Goal: Task Accomplishment & Management: Use online tool/utility

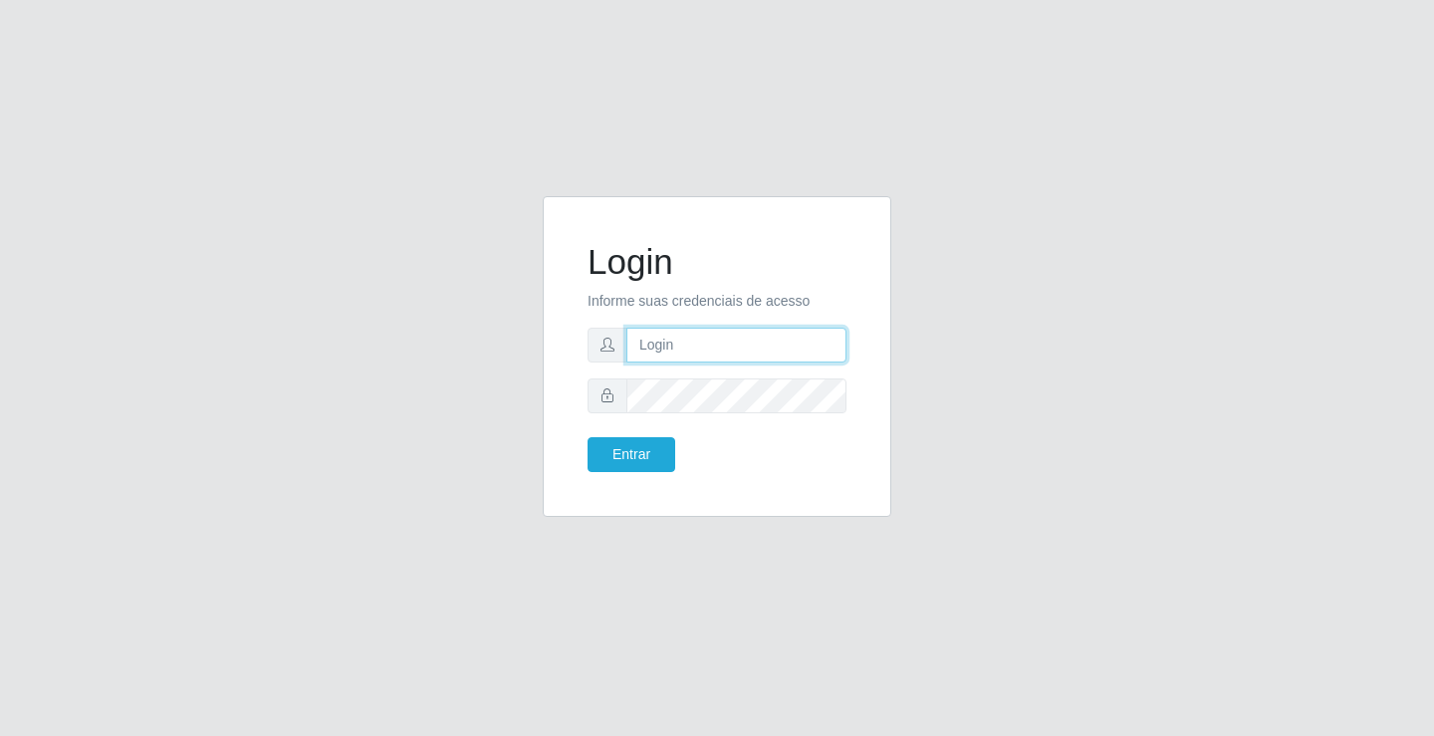
click at [808, 351] on input "text" at bounding box center [736, 345] width 220 height 35
type input "anacarla@ideal"
click at [603, 458] on button "Entrar" at bounding box center [632, 454] width 88 height 35
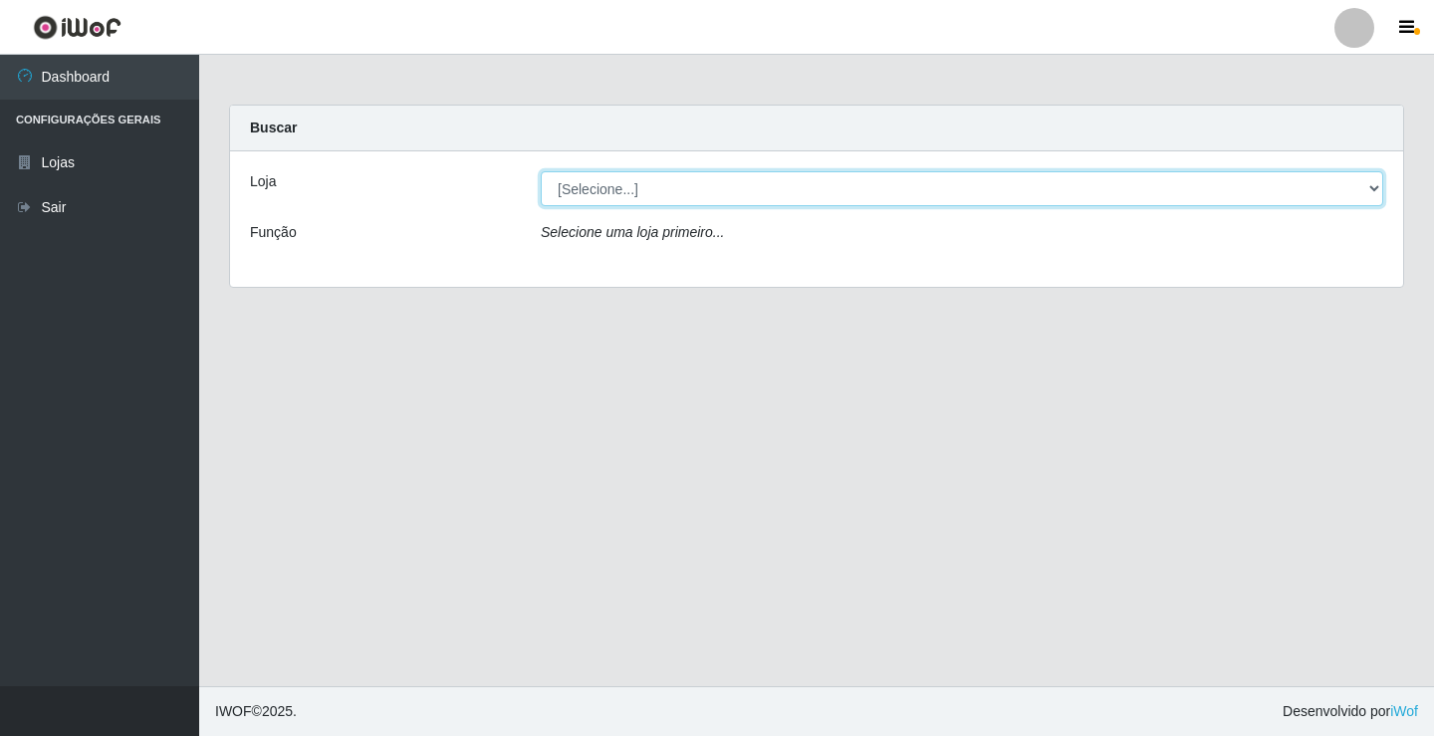
click at [1374, 189] on select "[Selecione...] Ideal - Conceição" at bounding box center [962, 188] width 843 height 35
select select "231"
click at [541, 171] on select "[Selecione...] Ideal - Conceição" at bounding box center [962, 188] width 843 height 35
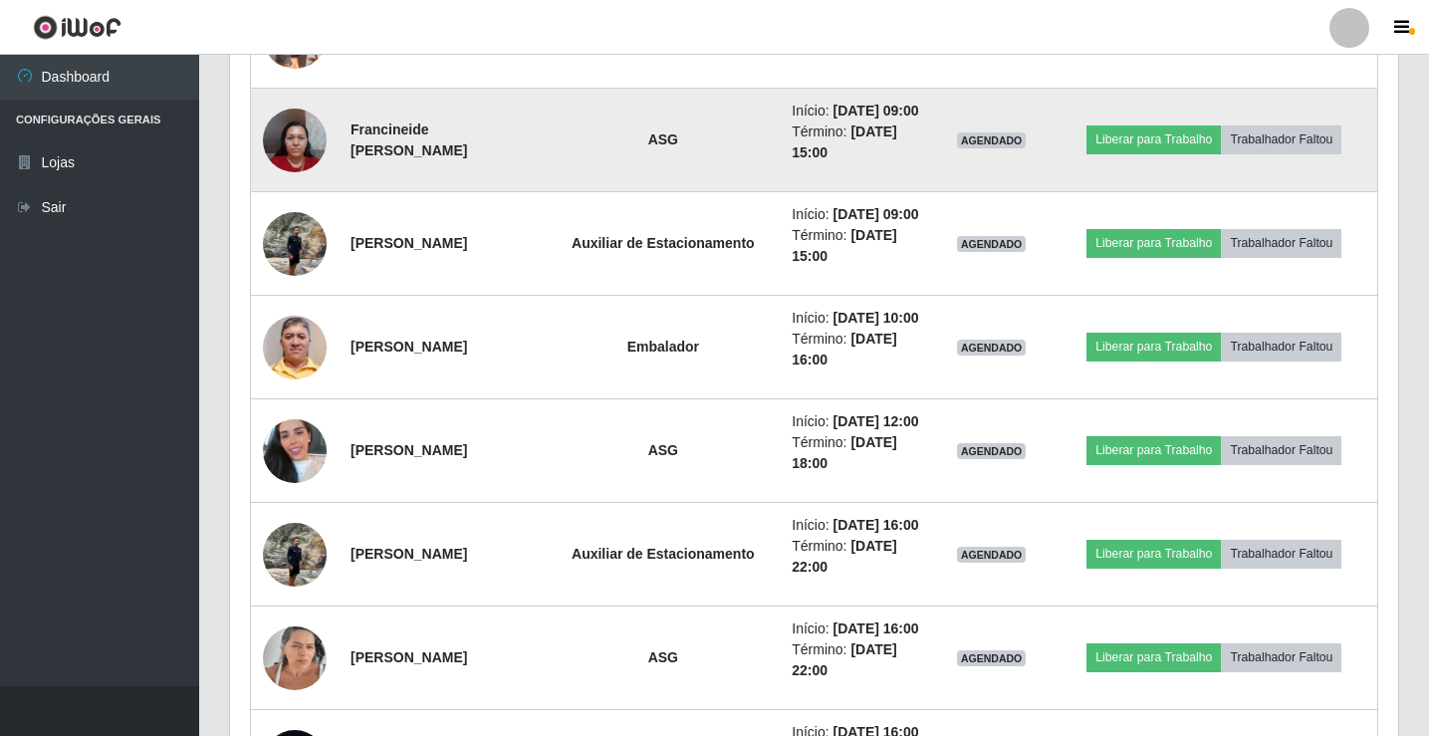
scroll to position [1268, 0]
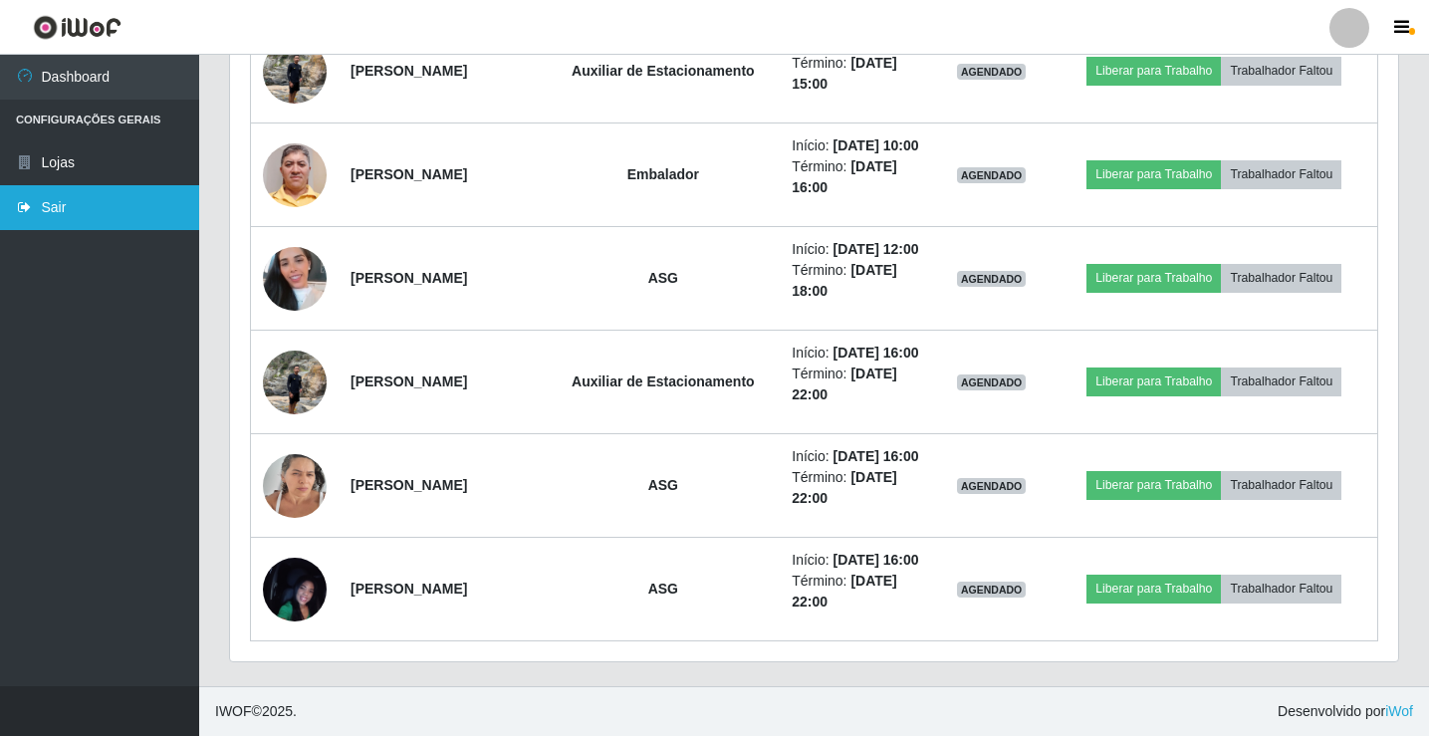
click at [56, 206] on link "Sair" at bounding box center [99, 207] width 199 height 45
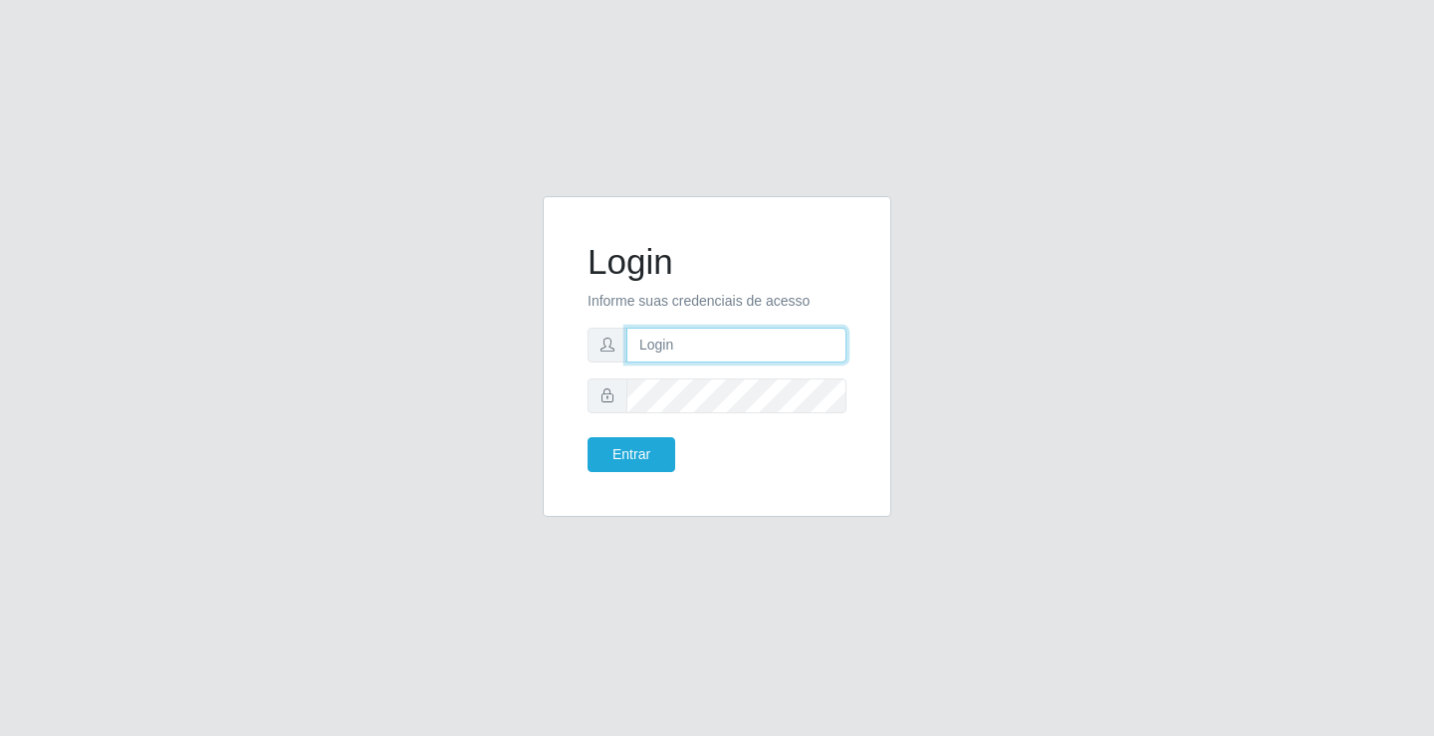
click at [804, 353] on input "text" at bounding box center [736, 345] width 220 height 35
type input "anacarla@ideal"
click at [652, 453] on button "Entrar" at bounding box center [632, 454] width 88 height 35
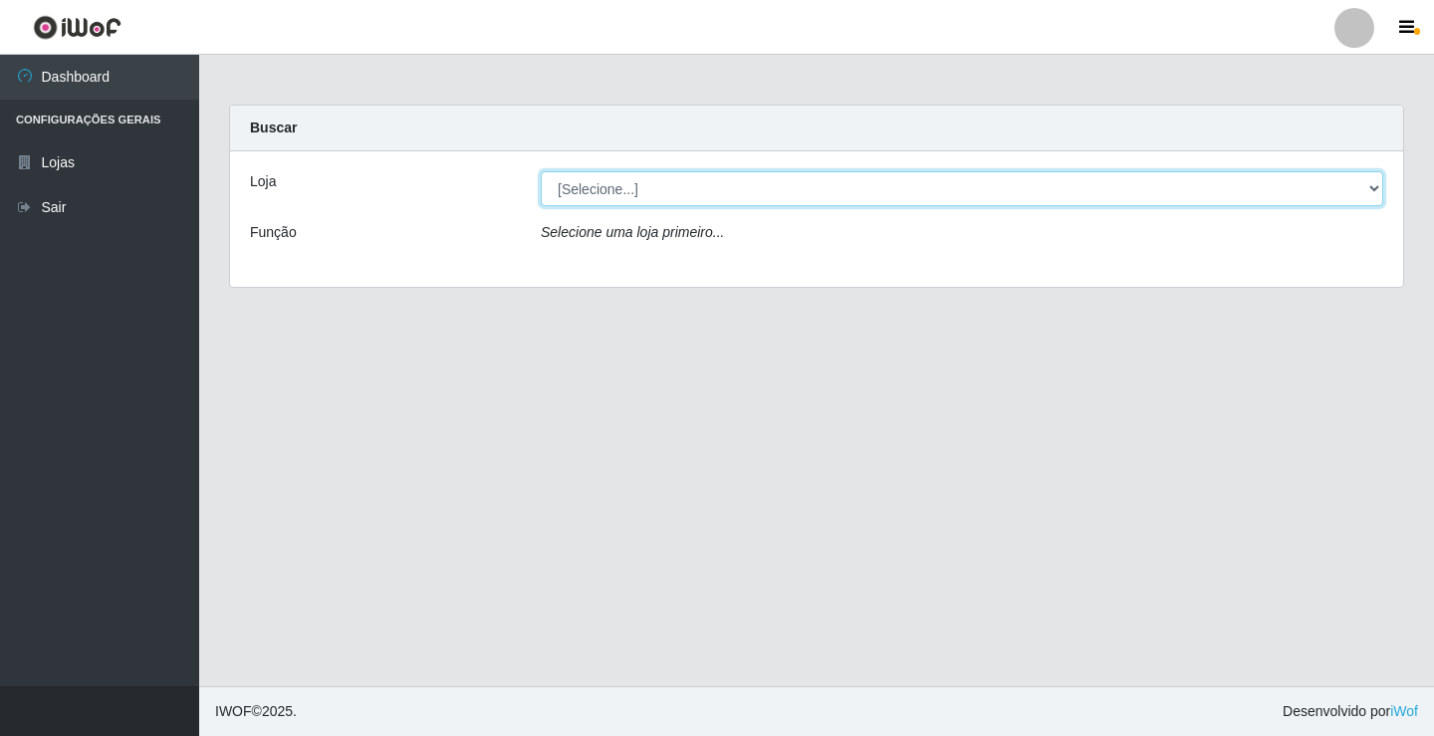
click at [1382, 193] on select "[Selecione...] Ideal - Conceição" at bounding box center [962, 188] width 843 height 35
select select "231"
click at [541, 171] on select "[Selecione...] Ideal - Conceição" at bounding box center [962, 188] width 843 height 35
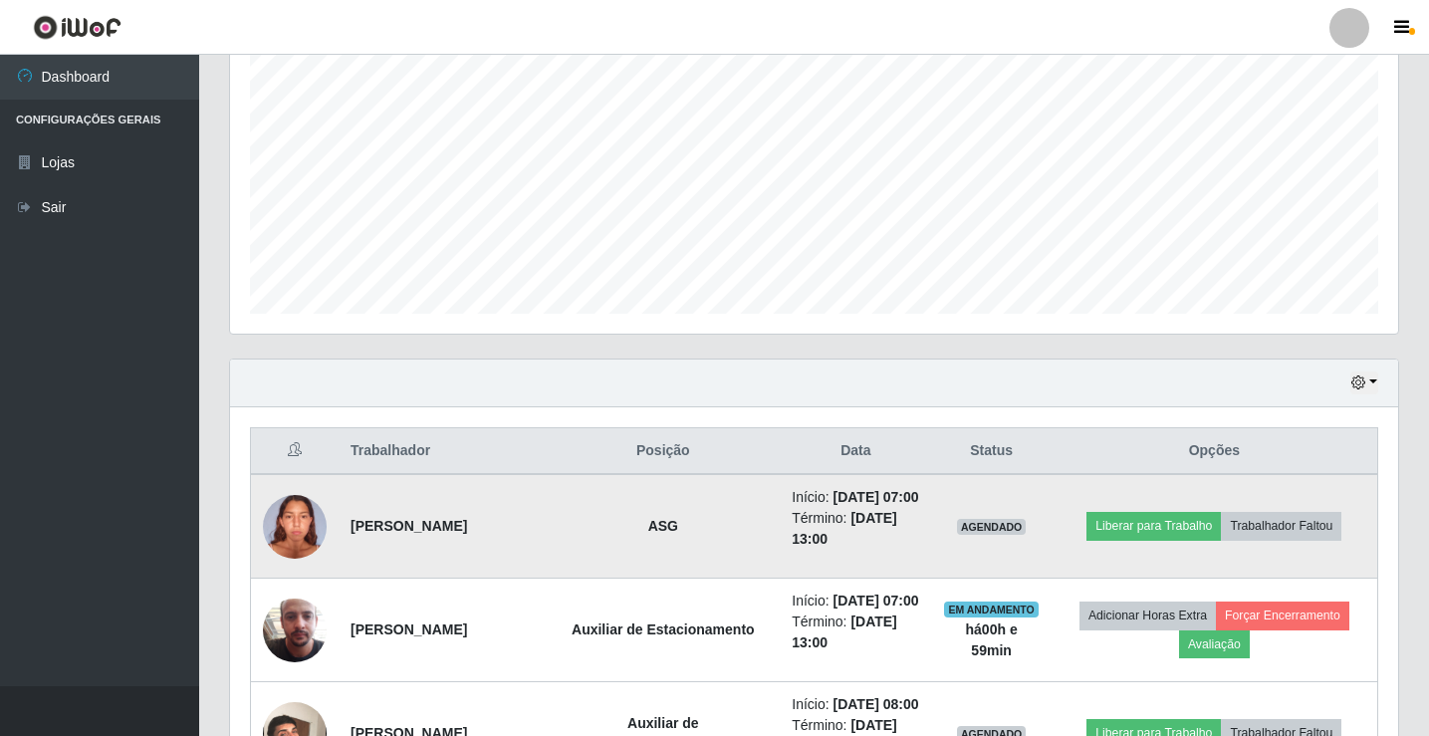
scroll to position [498, 0]
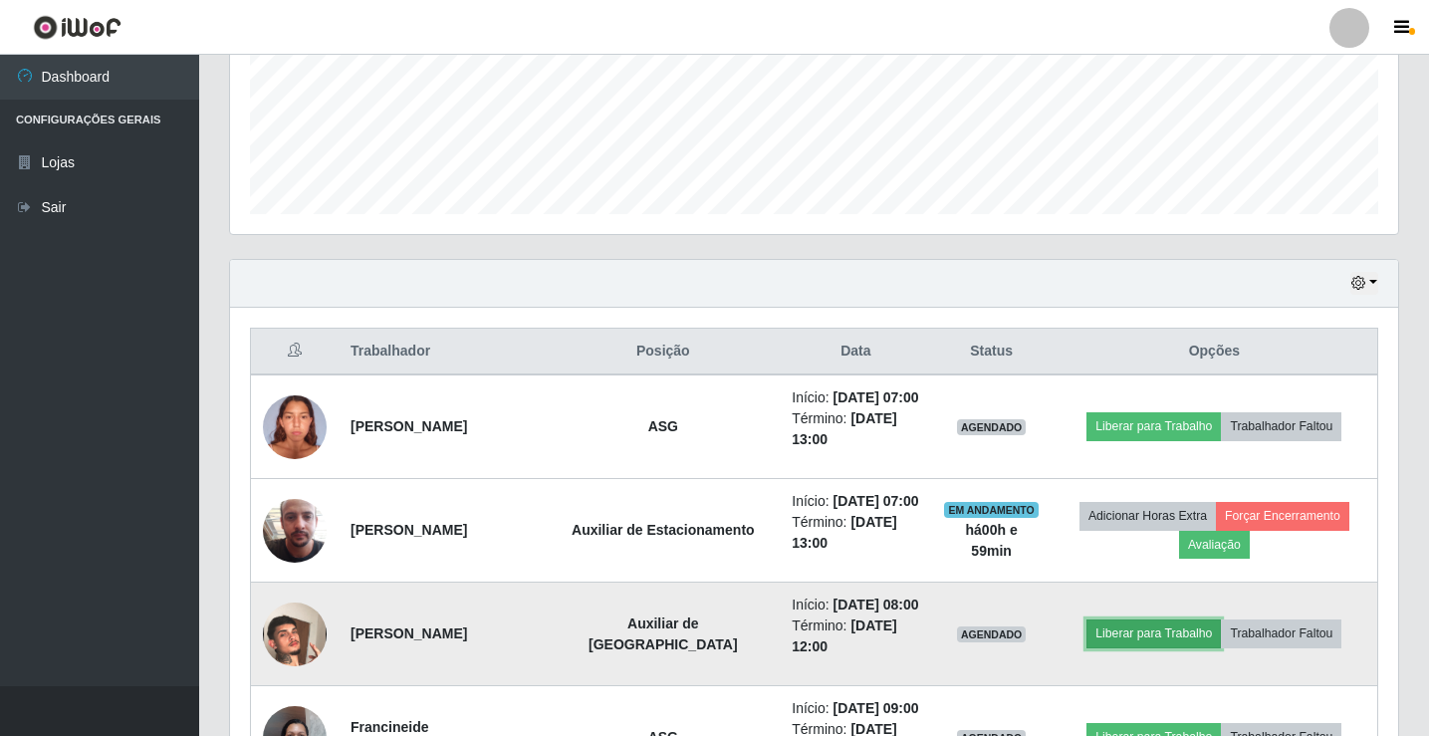
click at [1097, 644] on button "Liberar para Trabalho" at bounding box center [1154, 633] width 134 height 28
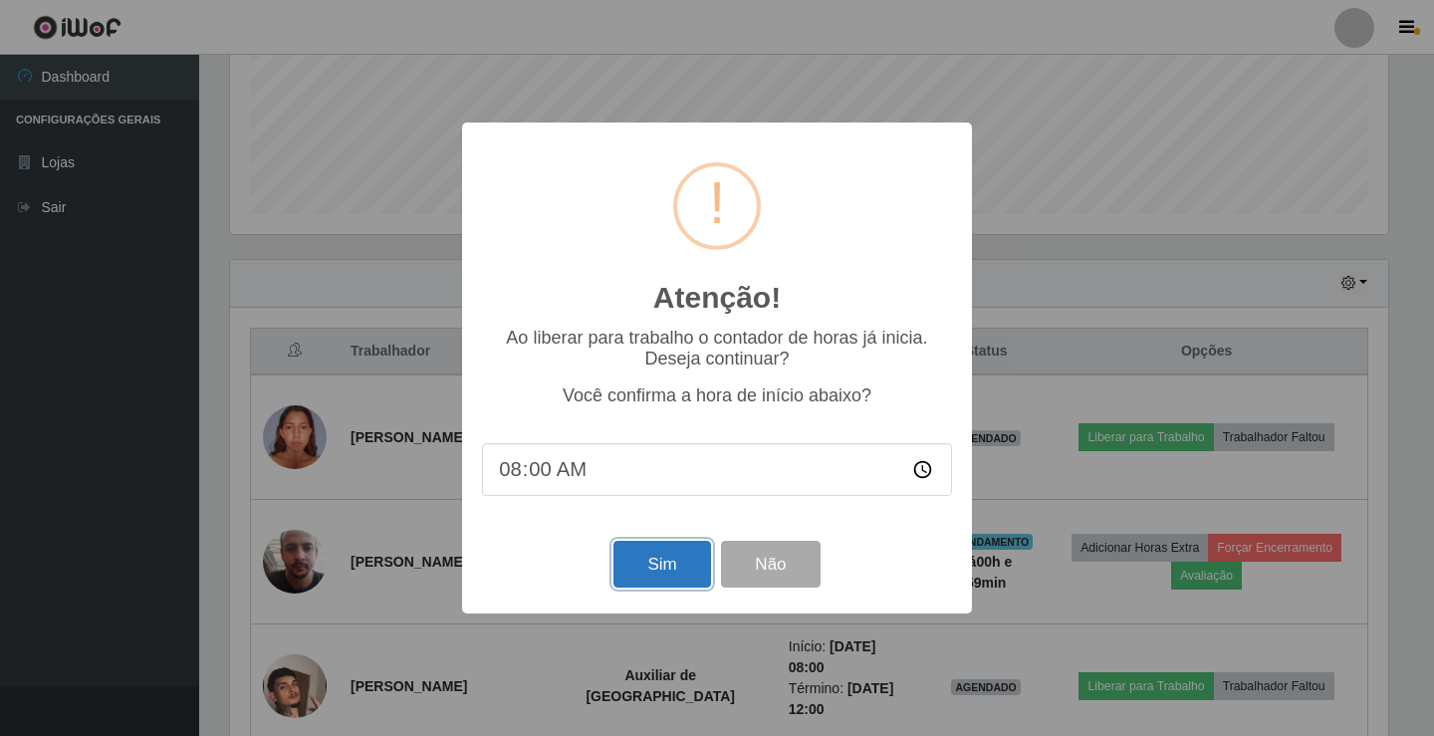
click at [637, 552] on button "Sim" at bounding box center [661, 564] width 97 height 47
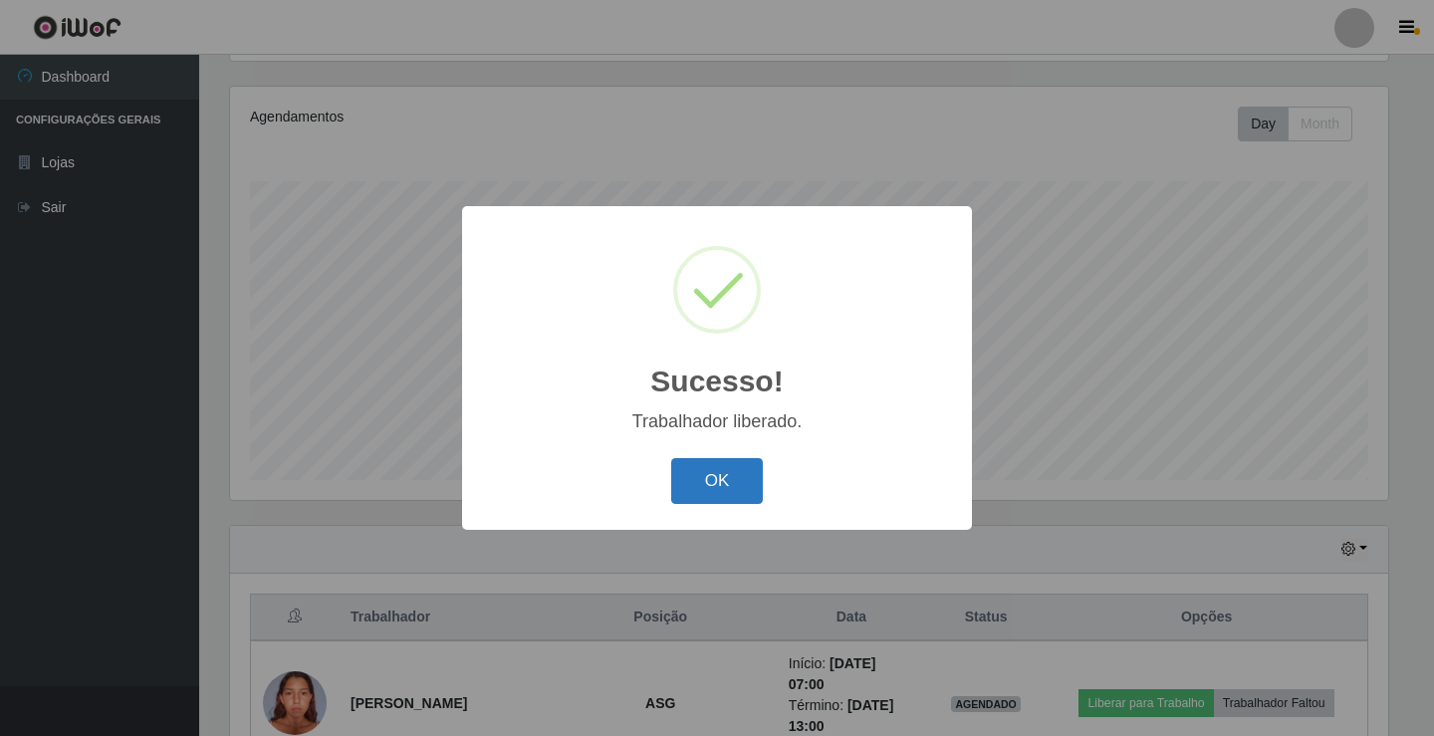
click at [700, 490] on button "OK" at bounding box center [717, 481] width 93 height 47
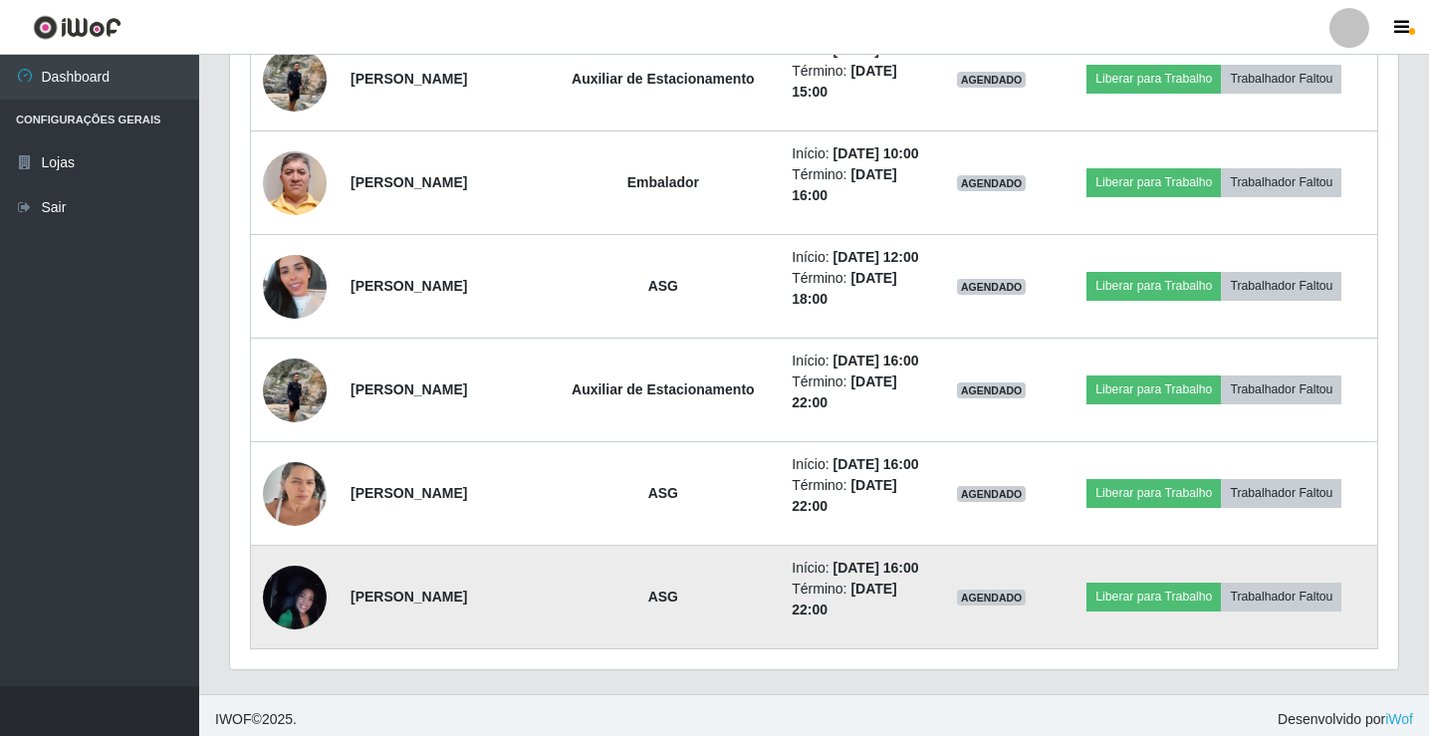
scroll to position [1268, 0]
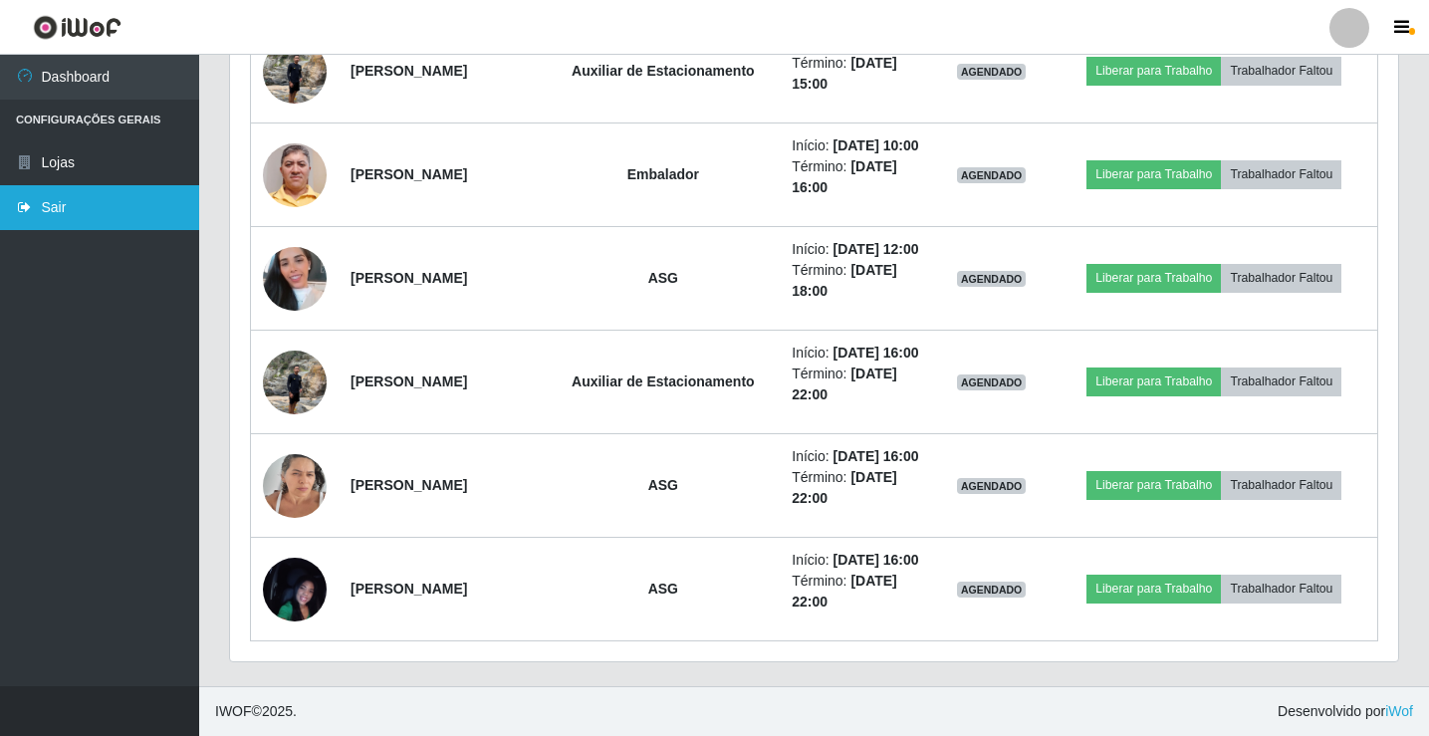
click at [78, 218] on link "Sair" at bounding box center [99, 207] width 199 height 45
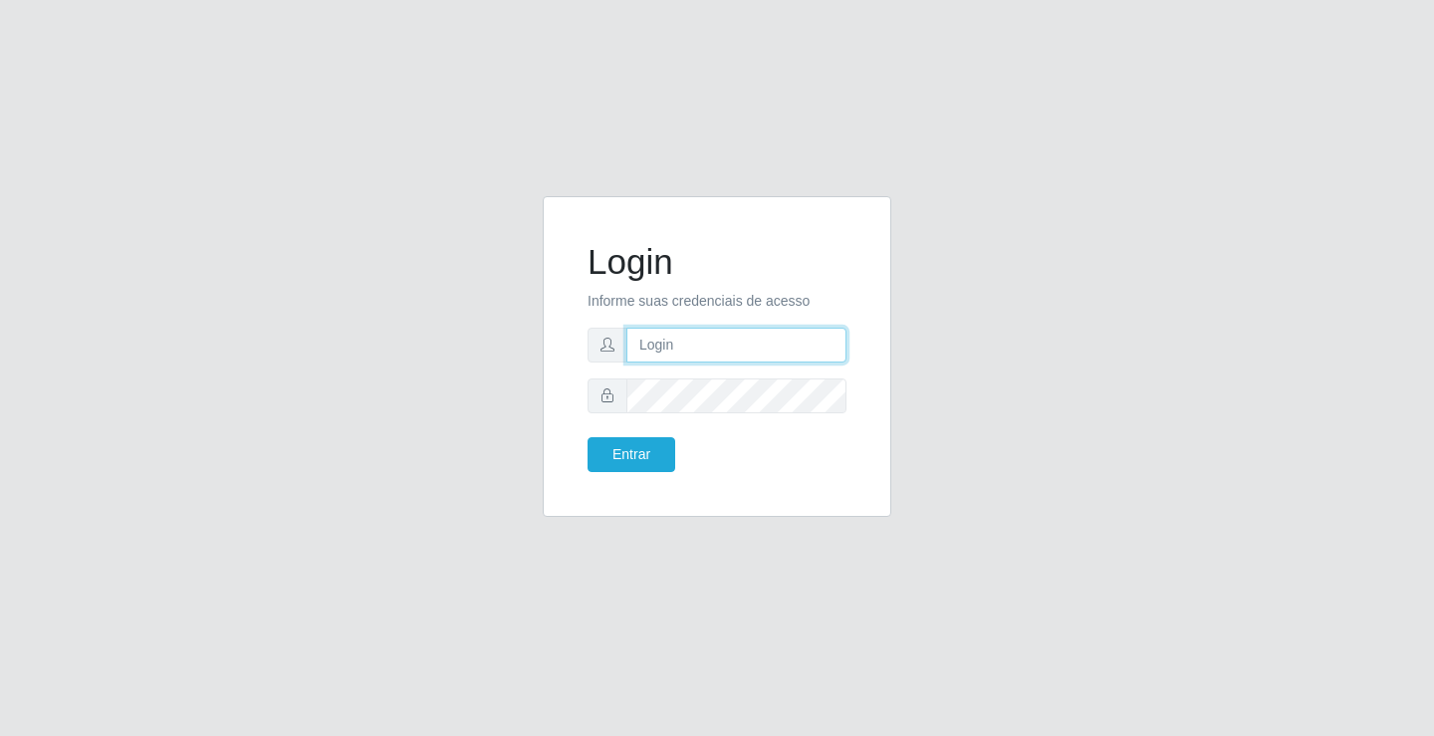
click at [705, 347] on input "text" at bounding box center [736, 345] width 220 height 35
type input "anacarla@ideal"
click at [633, 464] on button "Entrar" at bounding box center [632, 454] width 88 height 35
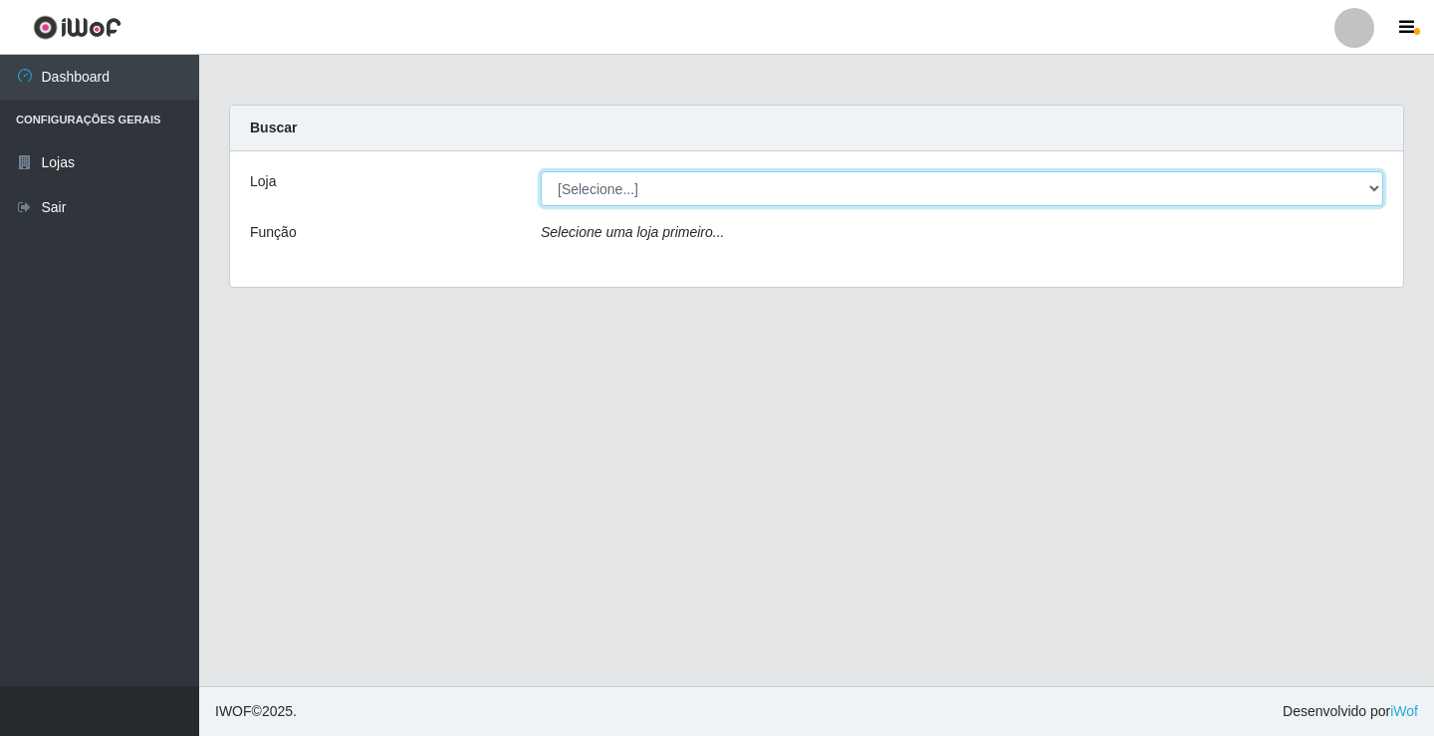
click at [1374, 193] on select "[Selecione...] Ideal - Conceição" at bounding box center [962, 188] width 843 height 35
select select "231"
click at [541, 171] on select "[Selecione...] Ideal - Conceição" at bounding box center [962, 188] width 843 height 35
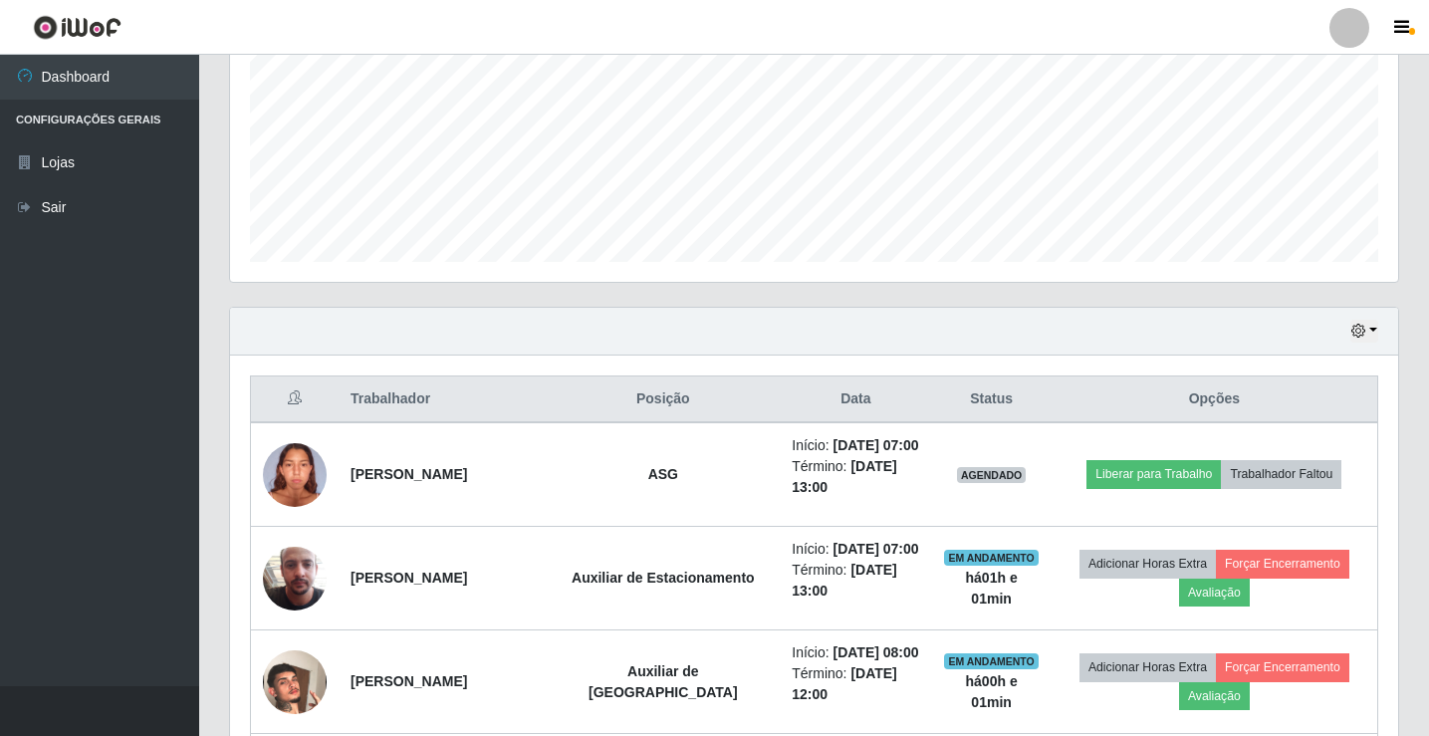
scroll to position [498, 0]
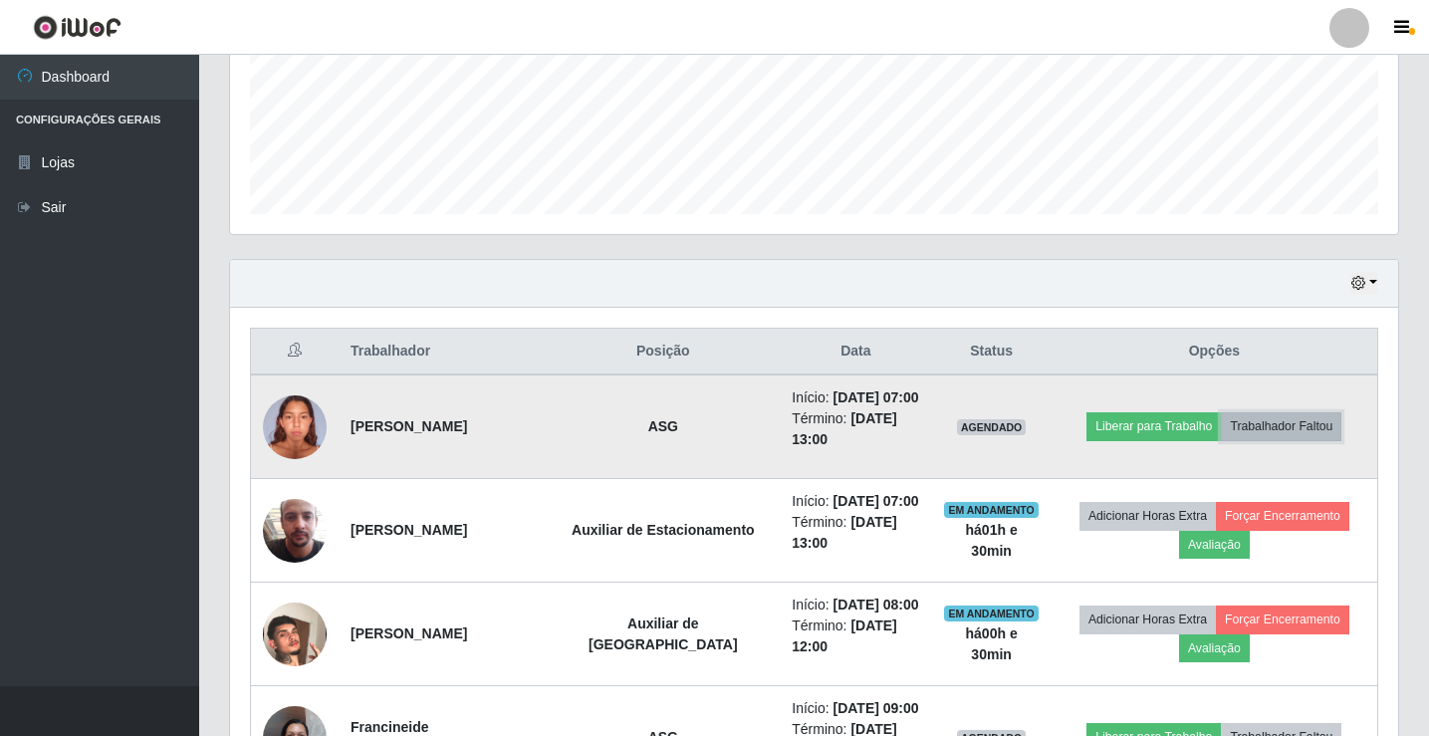
click at [1298, 436] on button "Trabalhador Faltou" at bounding box center [1281, 426] width 121 height 28
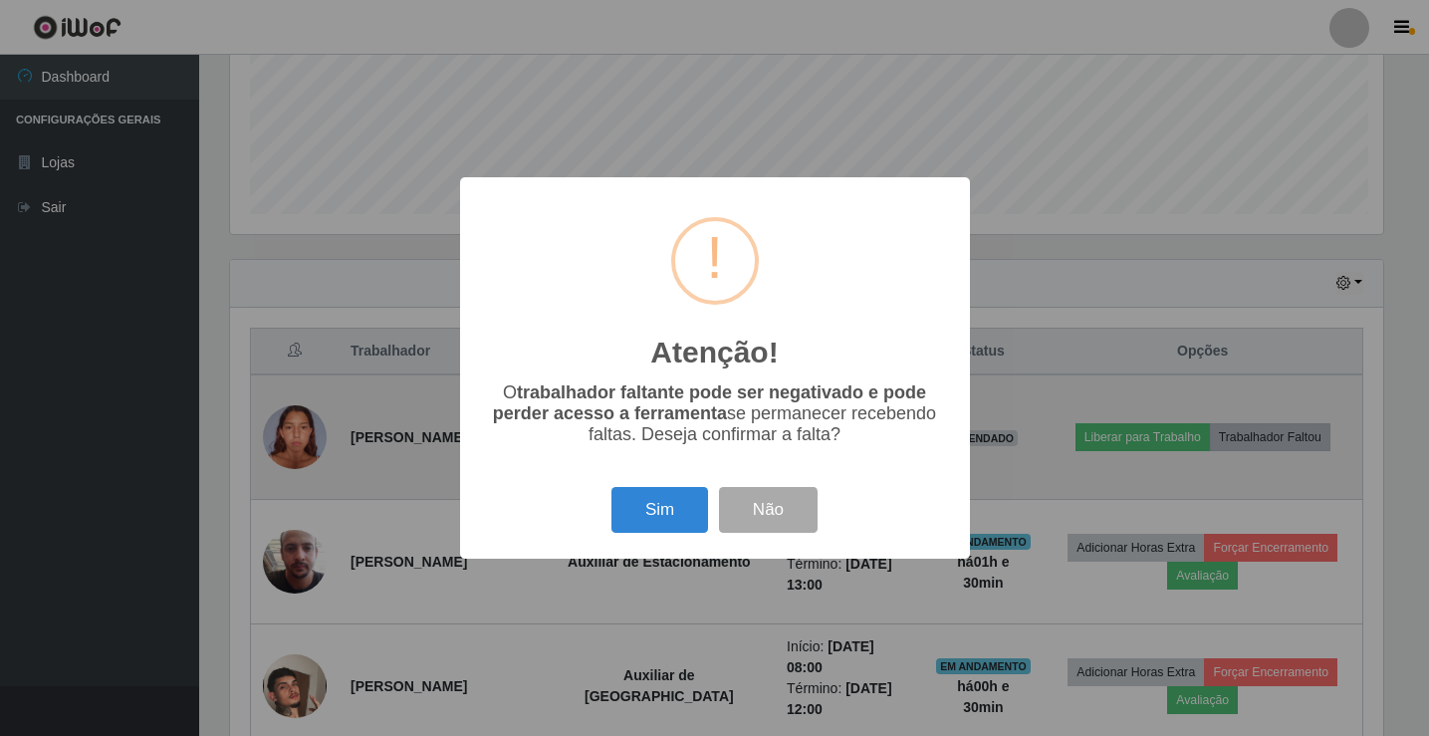
scroll to position [413, 1158]
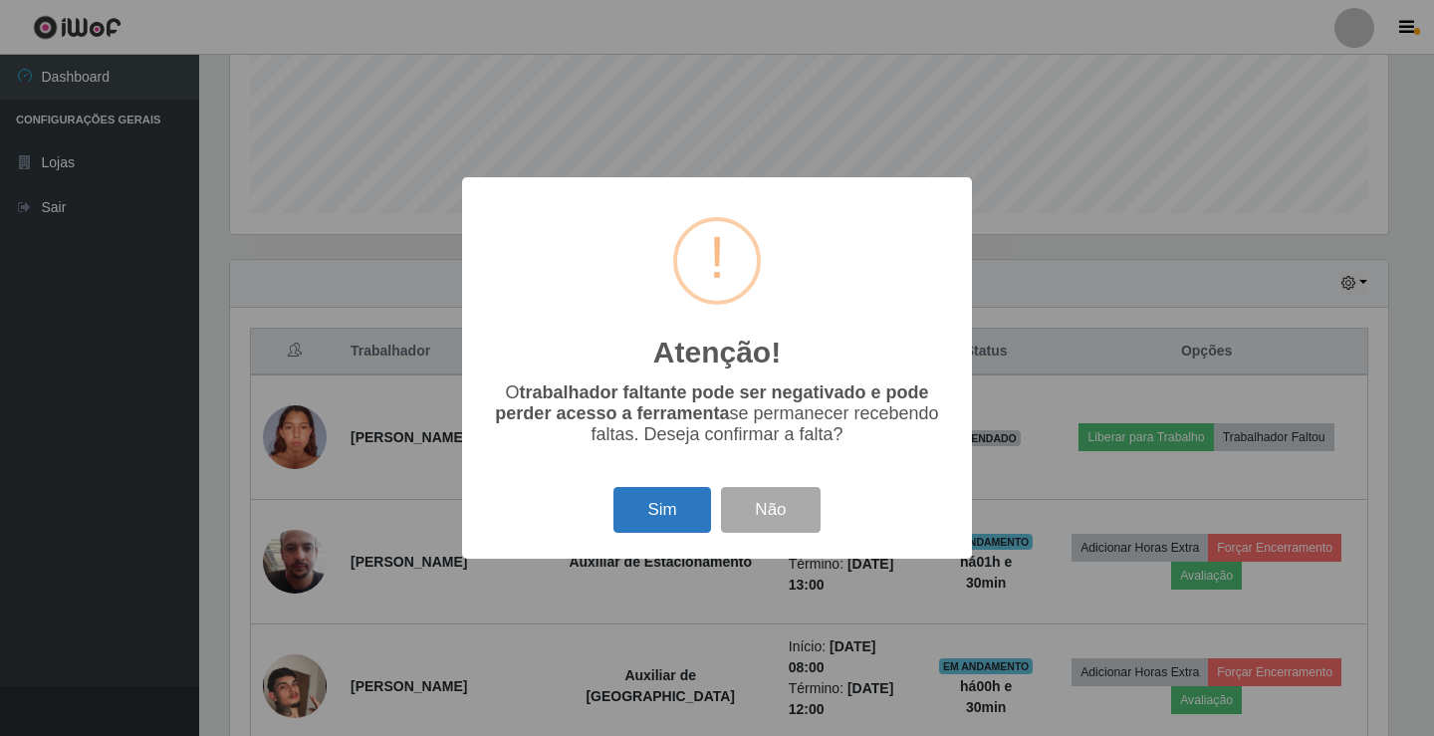
click at [633, 523] on button "Sim" at bounding box center [661, 510] width 97 height 47
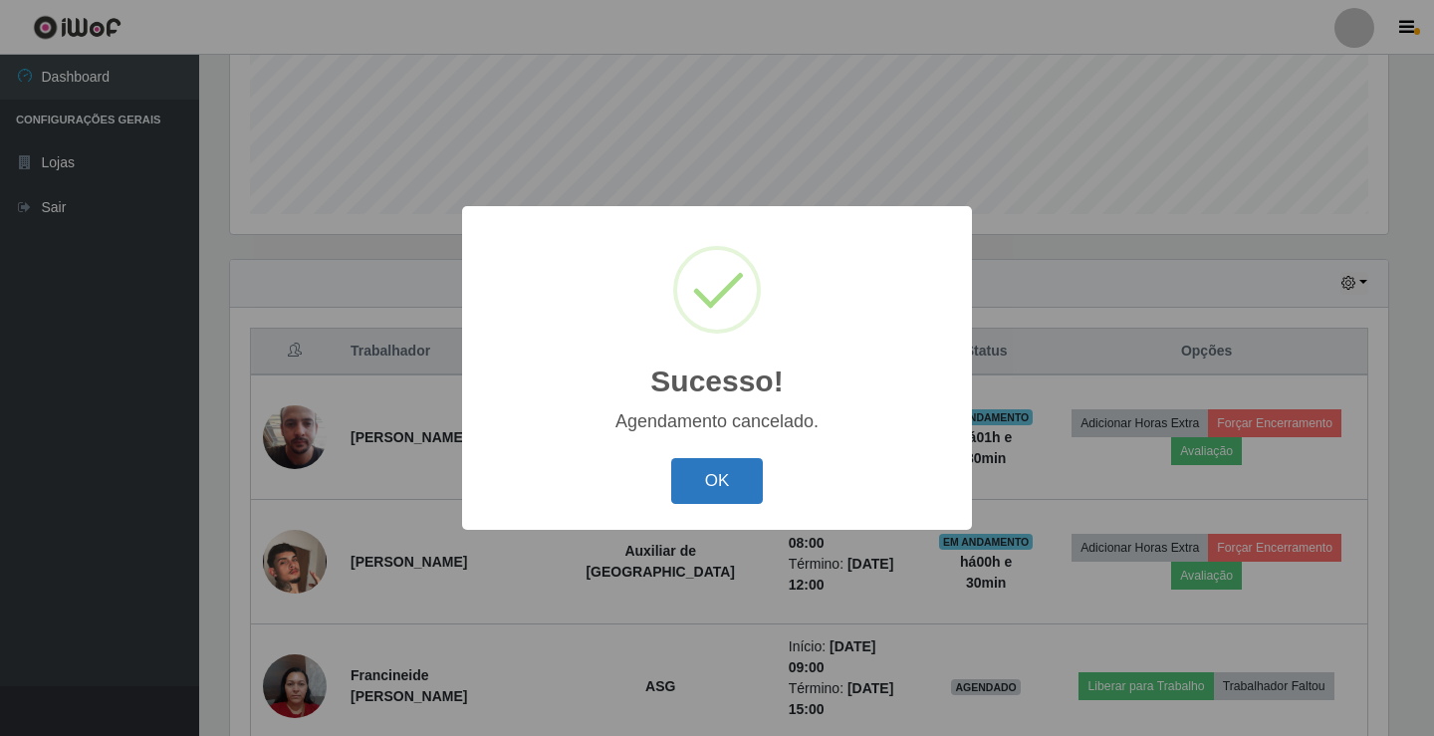
click at [686, 489] on button "OK" at bounding box center [717, 481] width 93 height 47
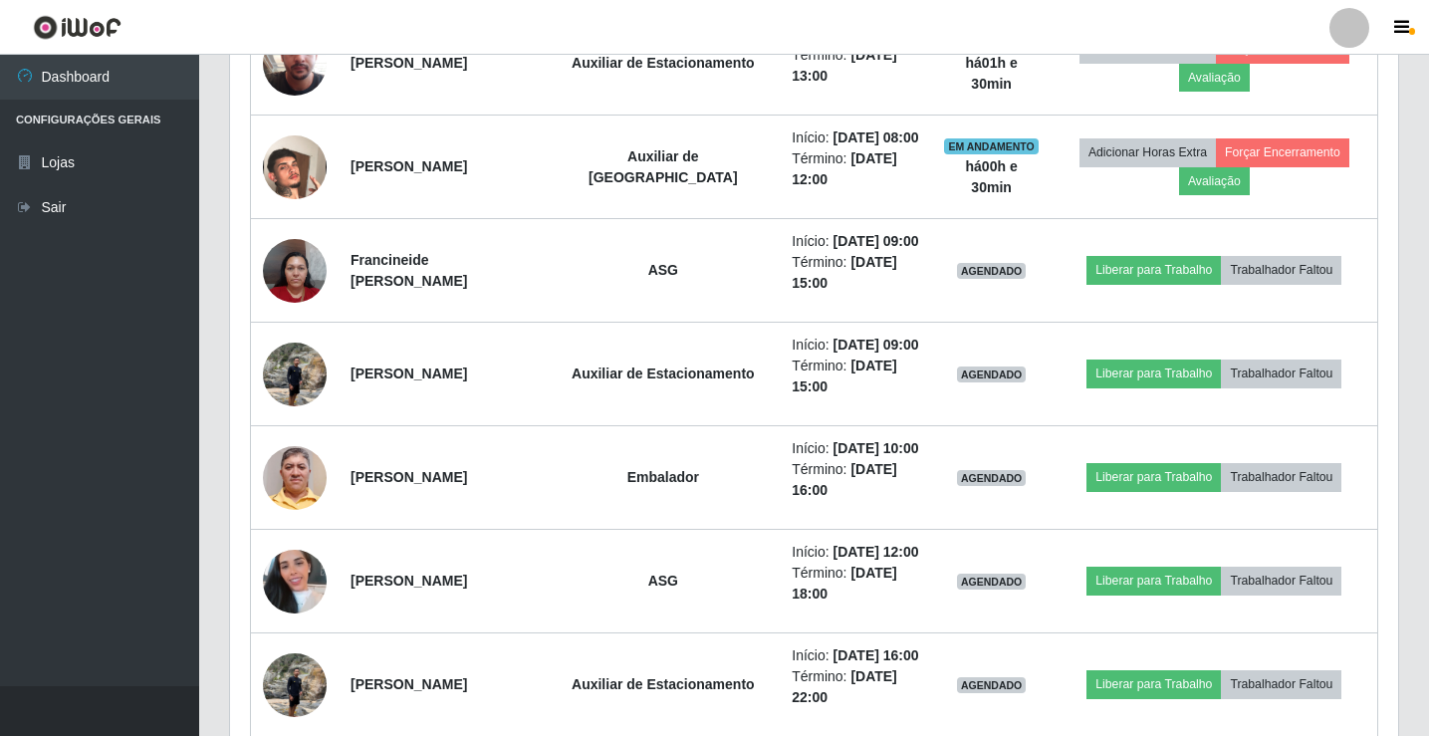
scroll to position [896, 0]
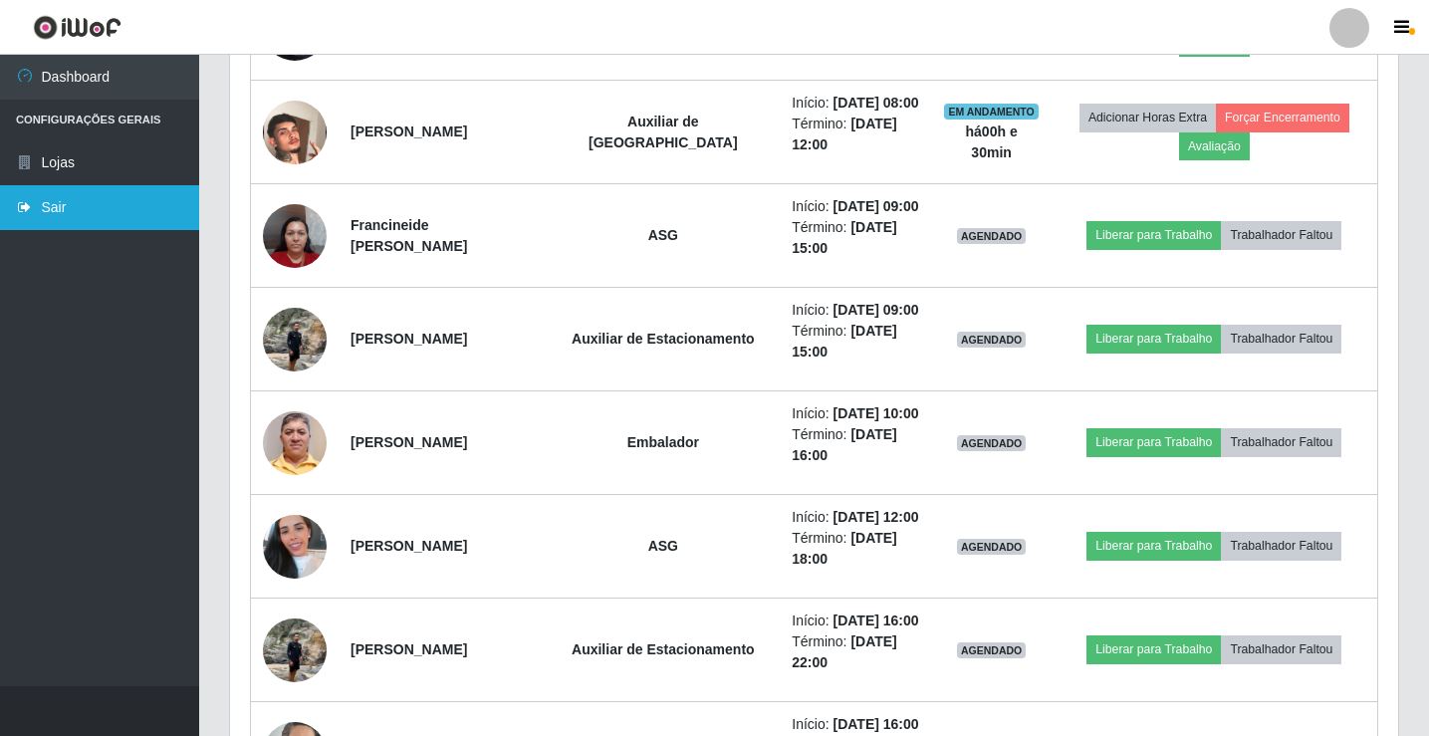
click at [123, 205] on link "Sair" at bounding box center [99, 207] width 199 height 45
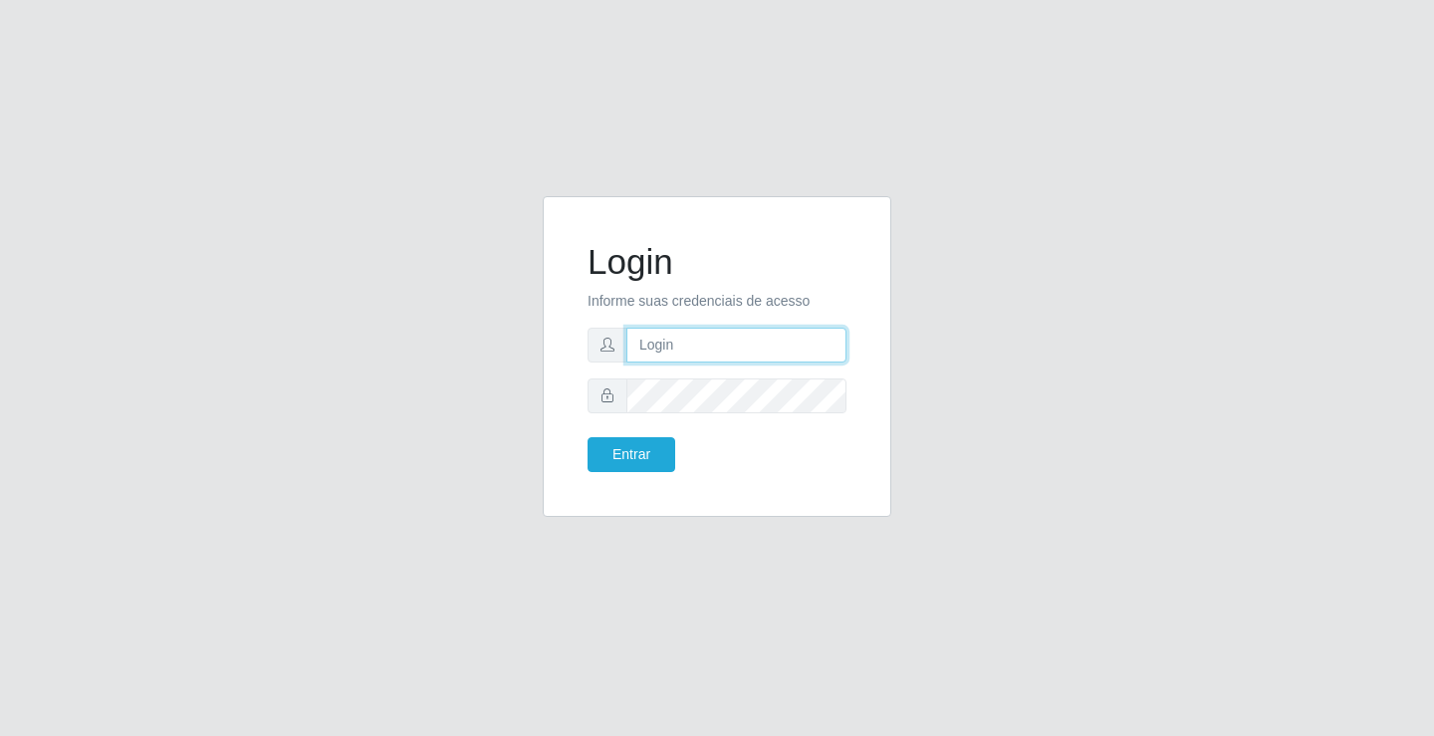
click at [698, 350] on input "text" at bounding box center [736, 345] width 220 height 35
type input "anacarla@ideal"
click at [646, 445] on button "Entrar" at bounding box center [632, 454] width 88 height 35
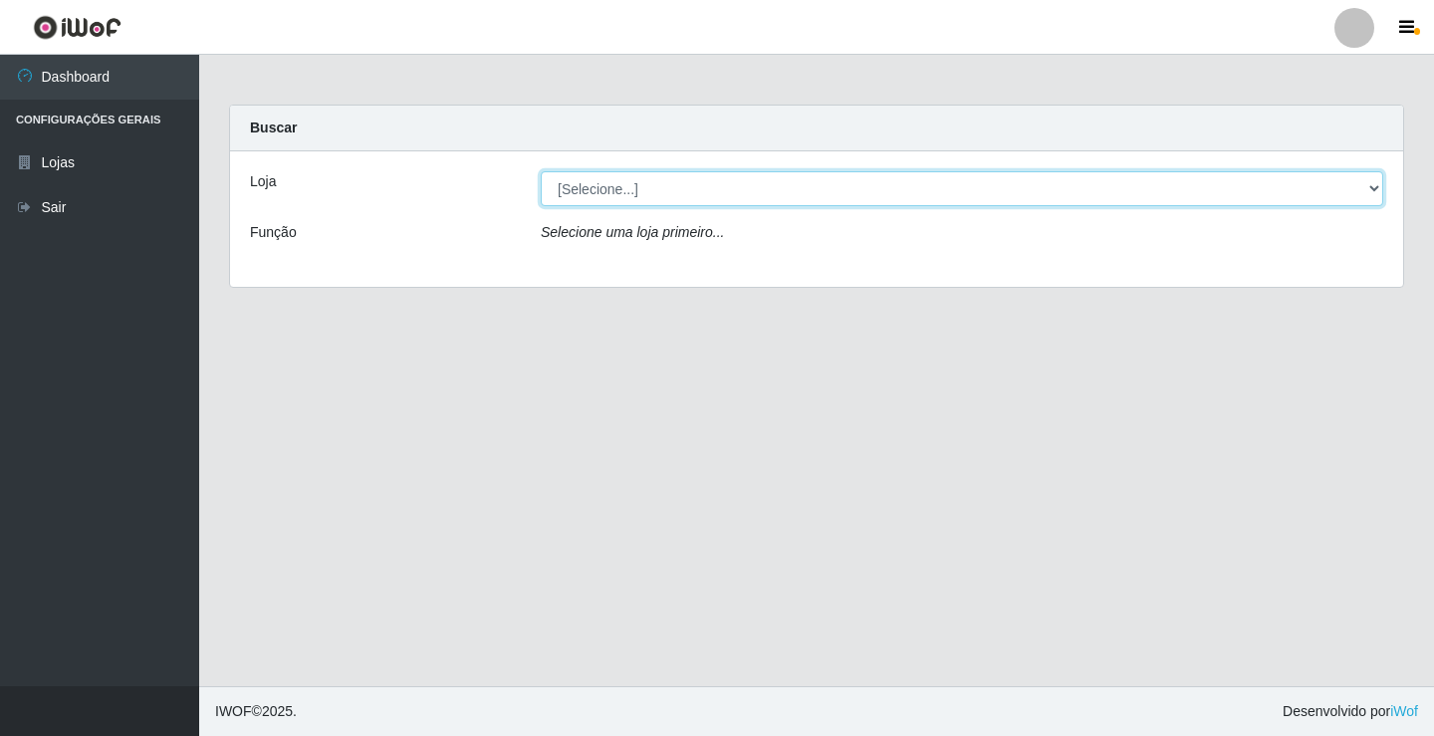
click at [1373, 183] on select "[Selecione...] Ideal - Conceição" at bounding box center [962, 188] width 843 height 35
select select "231"
click at [541, 171] on select "[Selecione...] Ideal - Conceição" at bounding box center [962, 188] width 843 height 35
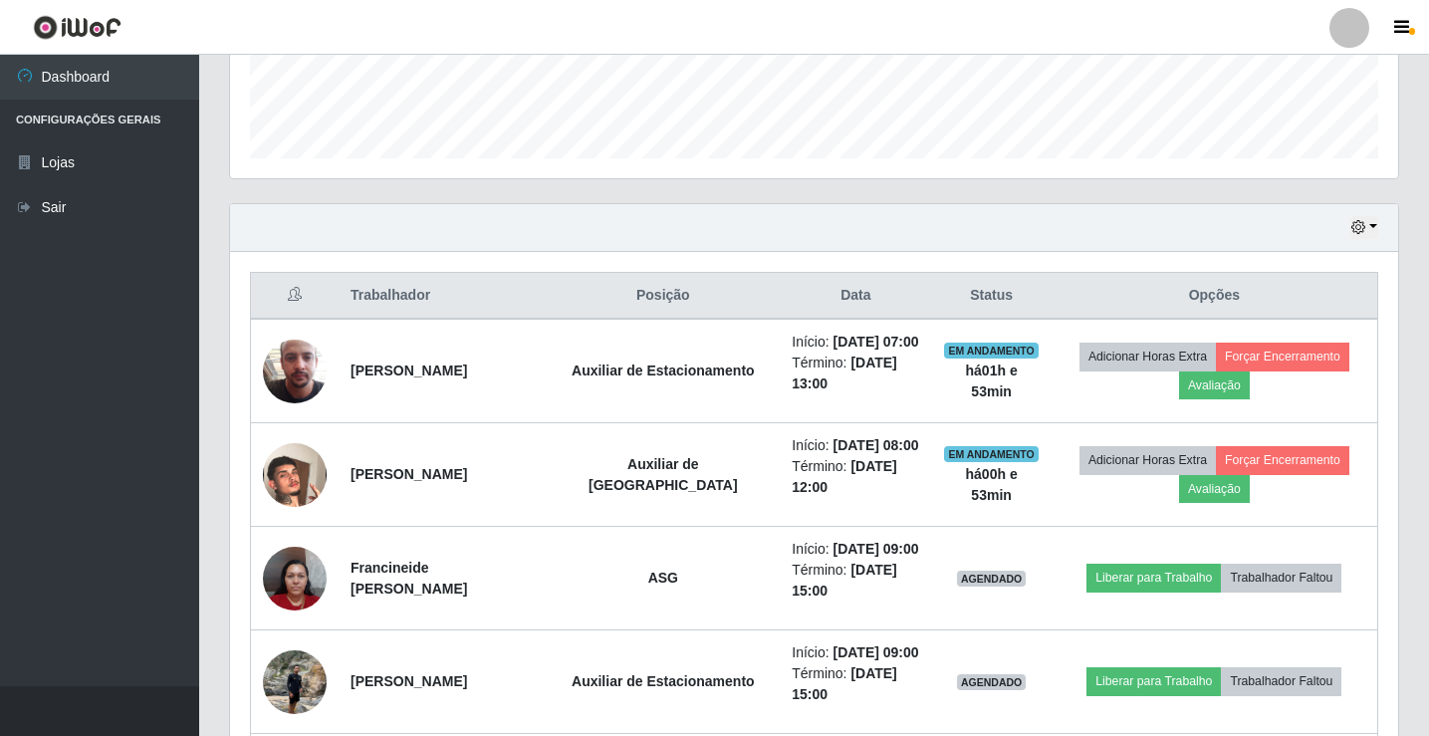
scroll to position [598, 0]
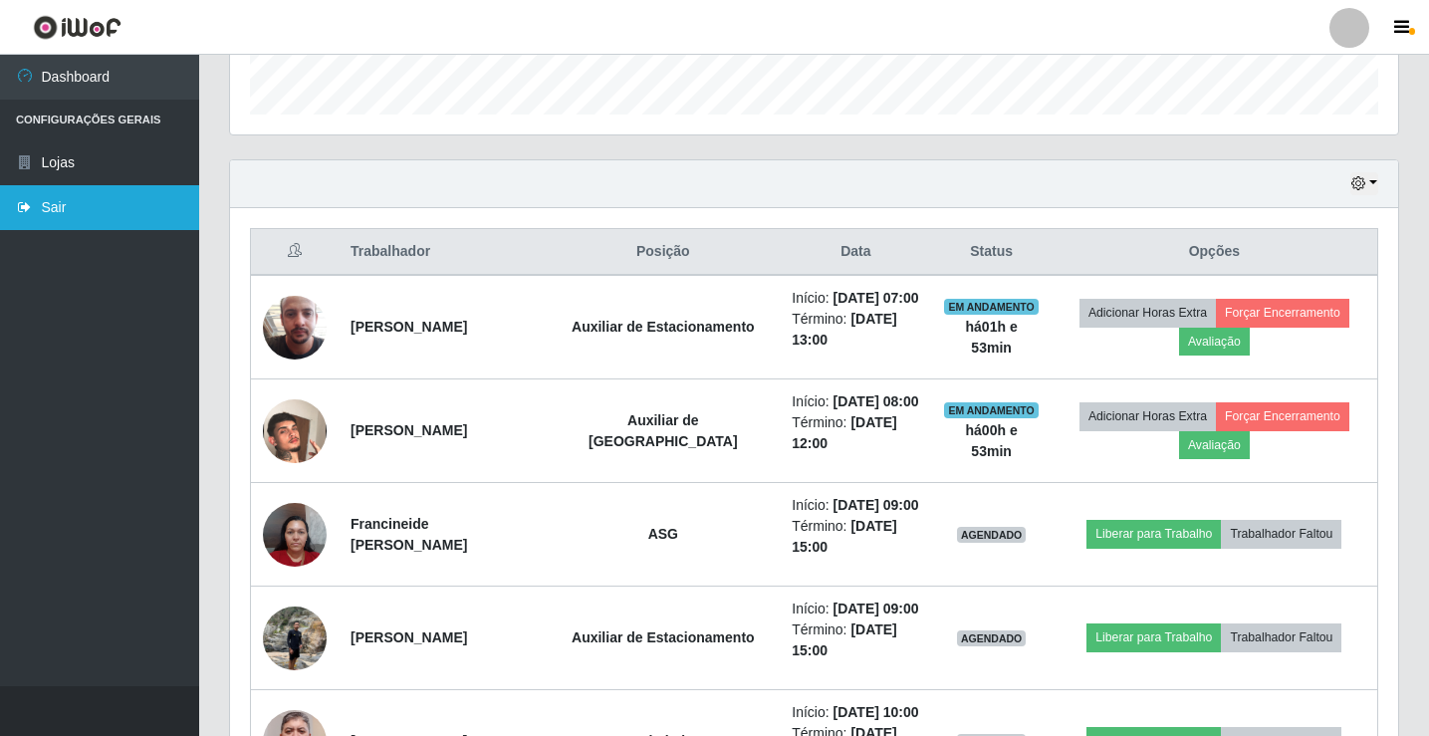
click at [172, 202] on link "Sair" at bounding box center [99, 207] width 199 height 45
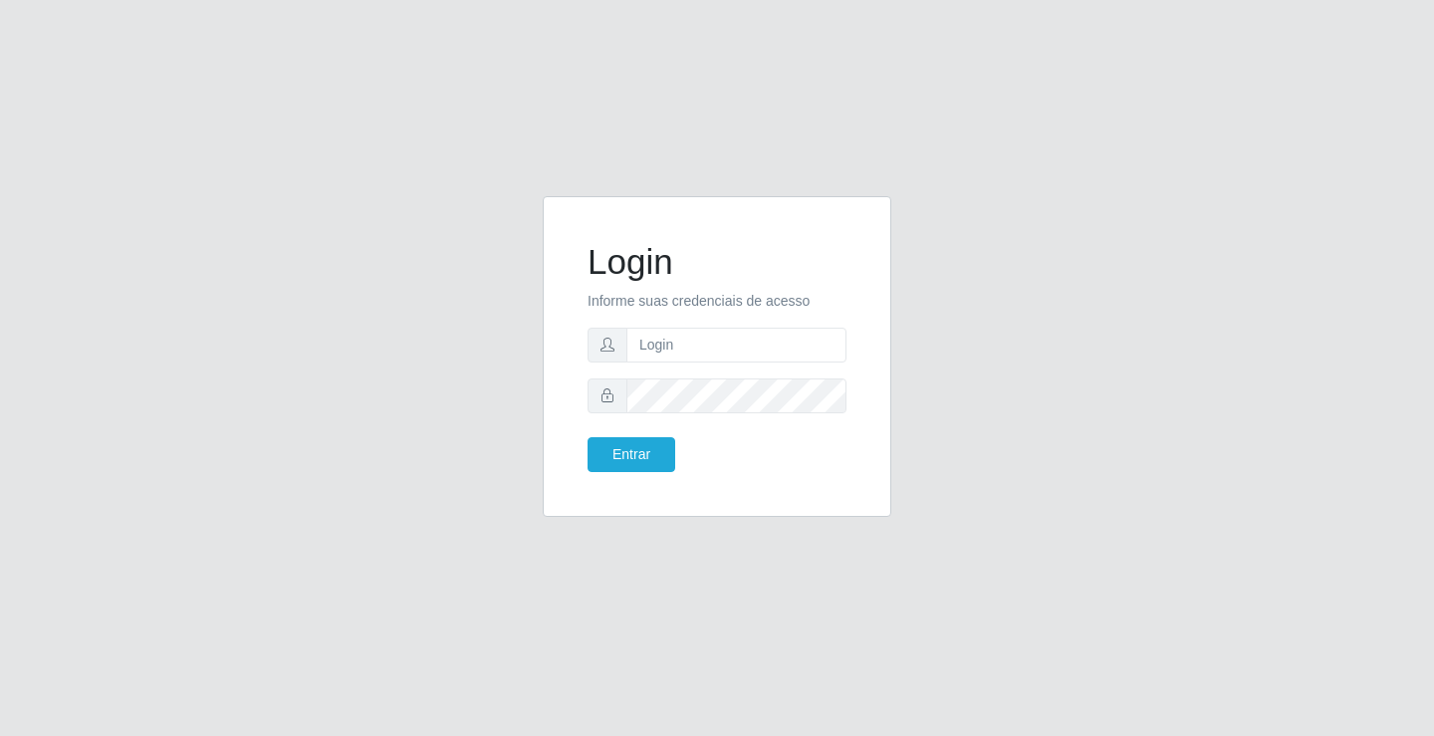
click at [813, 324] on form "Login Informe suas credenciais de acesso Entrar" at bounding box center [717, 356] width 259 height 231
click at [799, 342] on input "text" at bounding box center [736, 345] width 220 height 35
type input "anacarla@ideal"
click at [652, 455] on button "Entrar" at bounding box center [632, 454] width 88 height 35
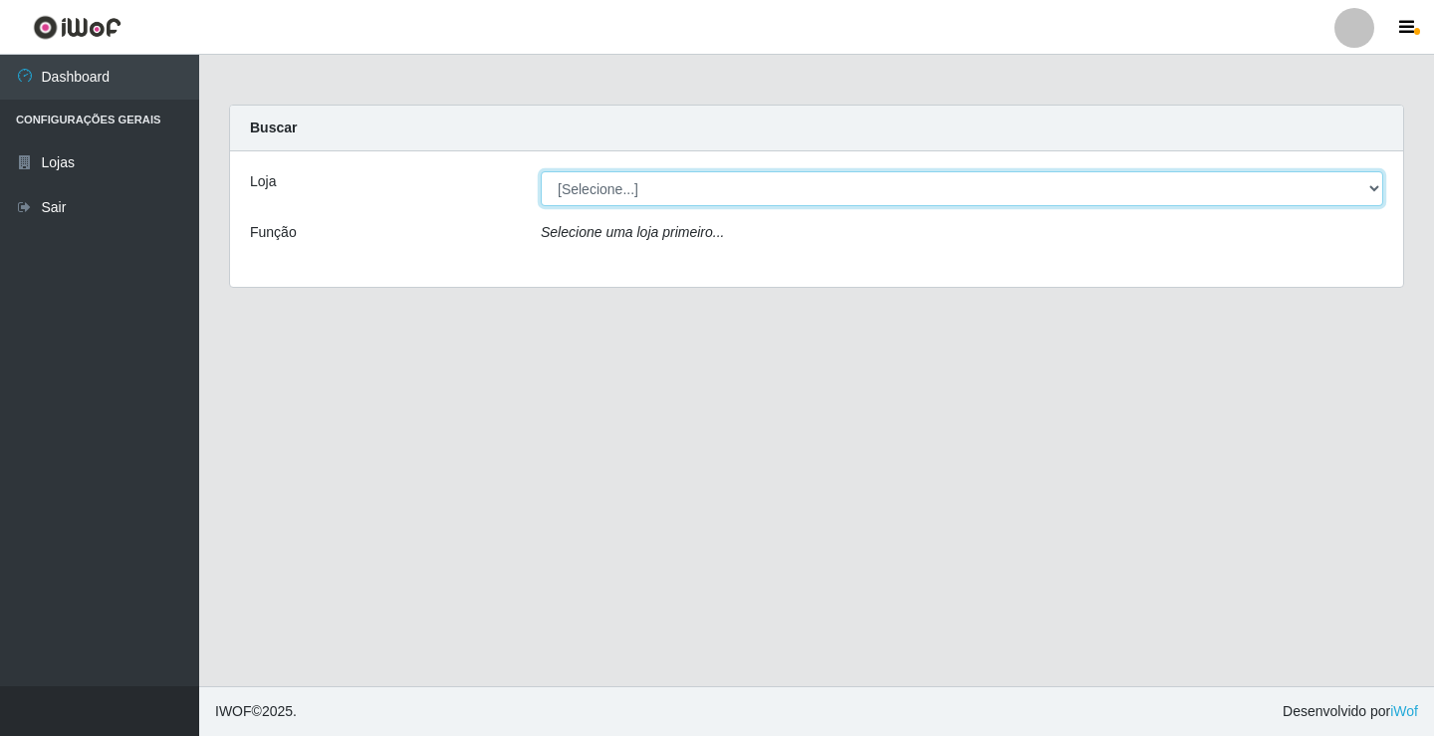
click at [1376, 184] on select "[Selecione...] Ideal - Conceição" at bounding box center [962, 188] width 843 height 35
select select "231"
click at [541, 171] on select "[Selecione...] Ideal - Conceição" at bounding box center [962, 188] width 843 height 35
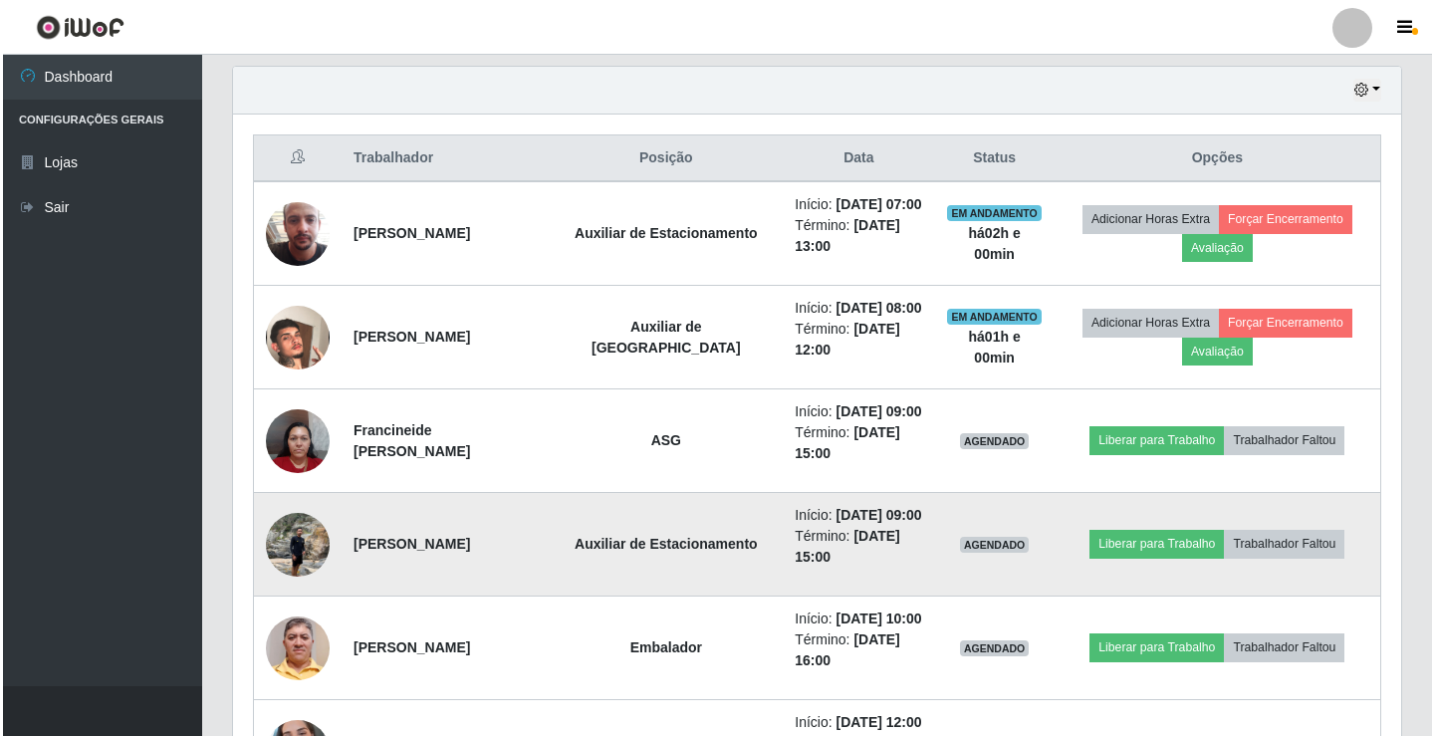
scroll to position [697, 0]
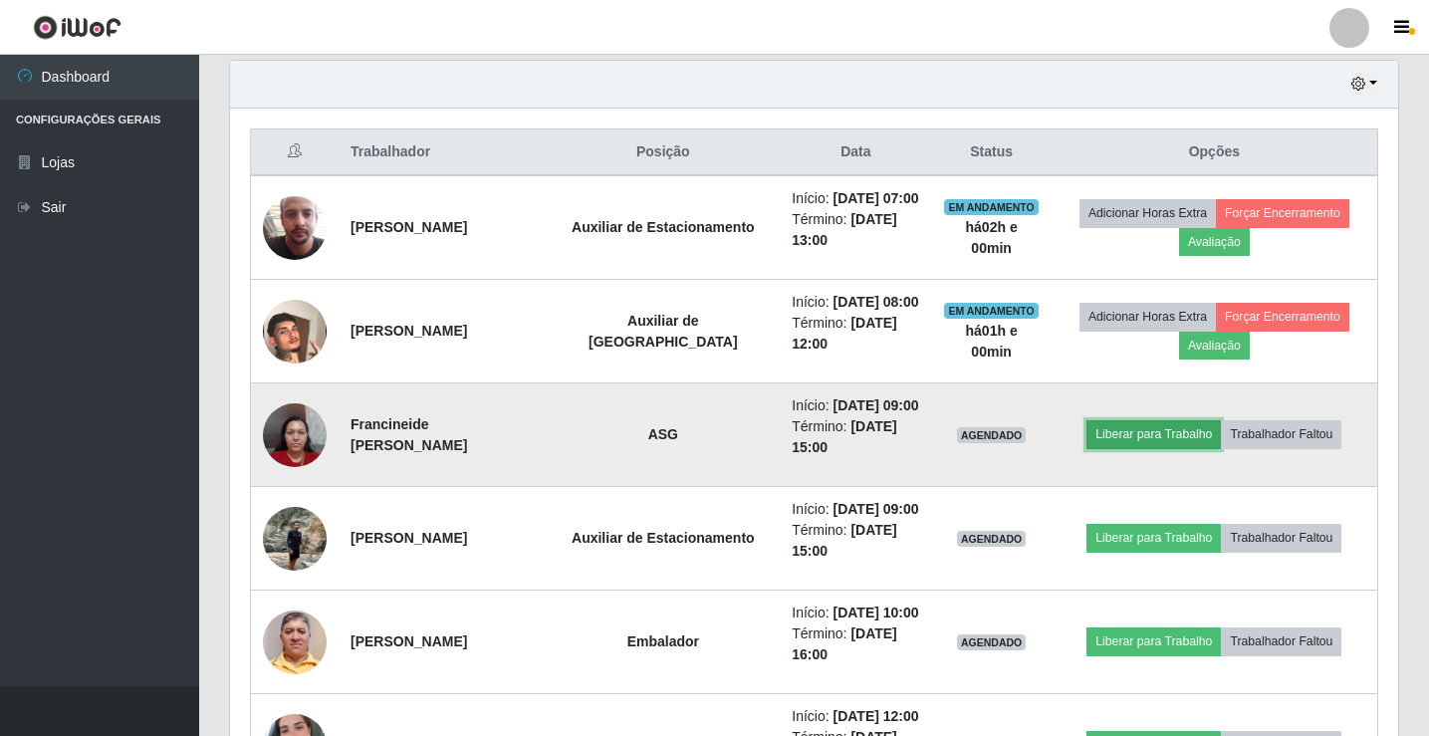
click at [1140, 435] on button "Liberar para Trabalho" at bounding box center [1154, 434] width 134 height 28
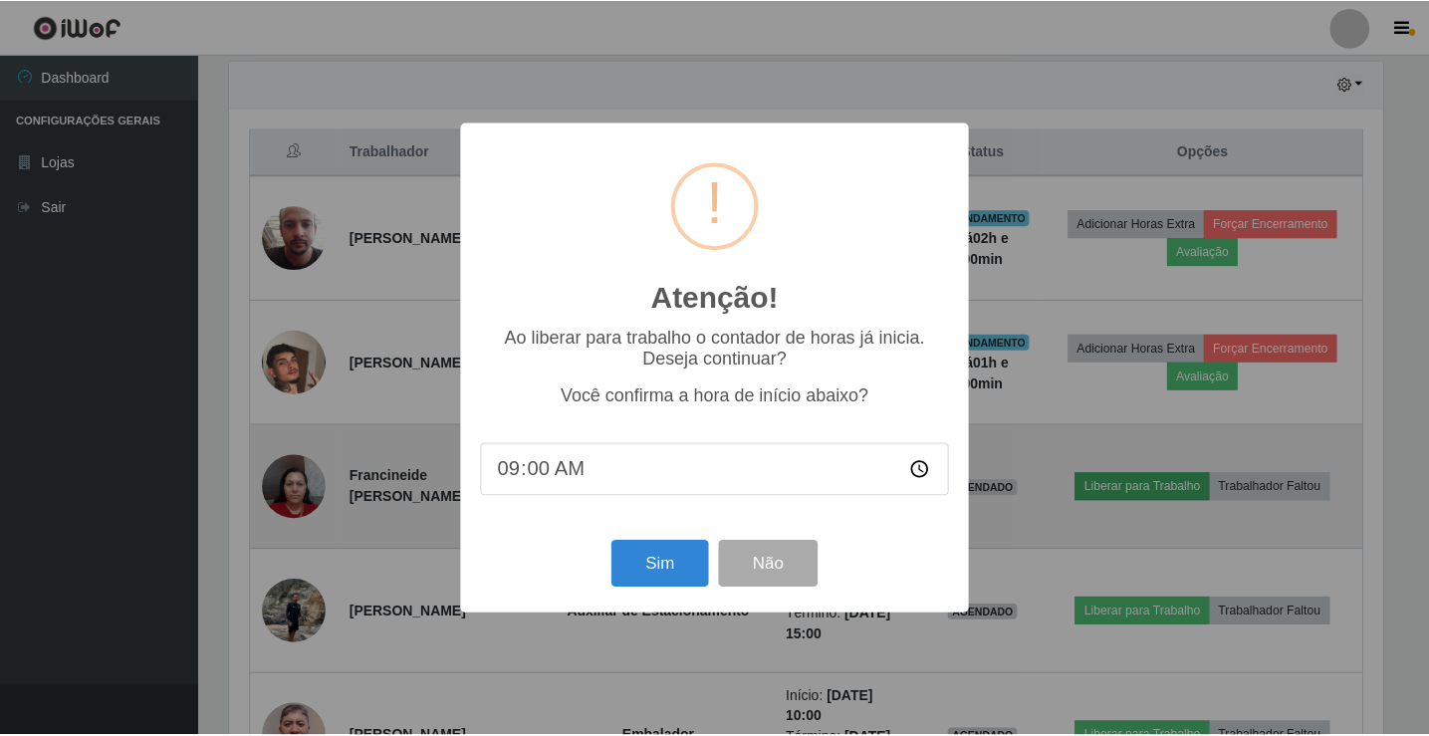
scroll to position [413, 1158]
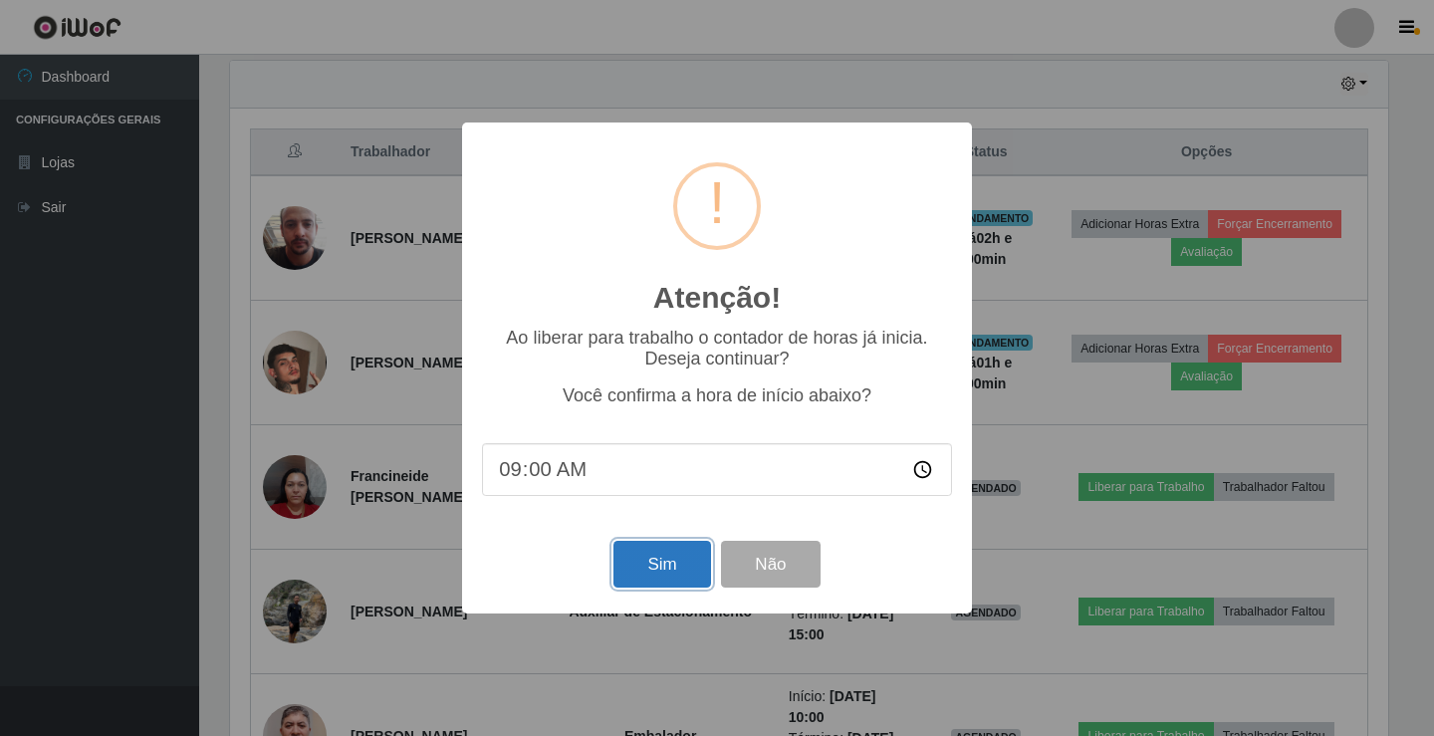
click at [683, 565] on button "Sim" at bounding box center [661, 564] width 97 height 47
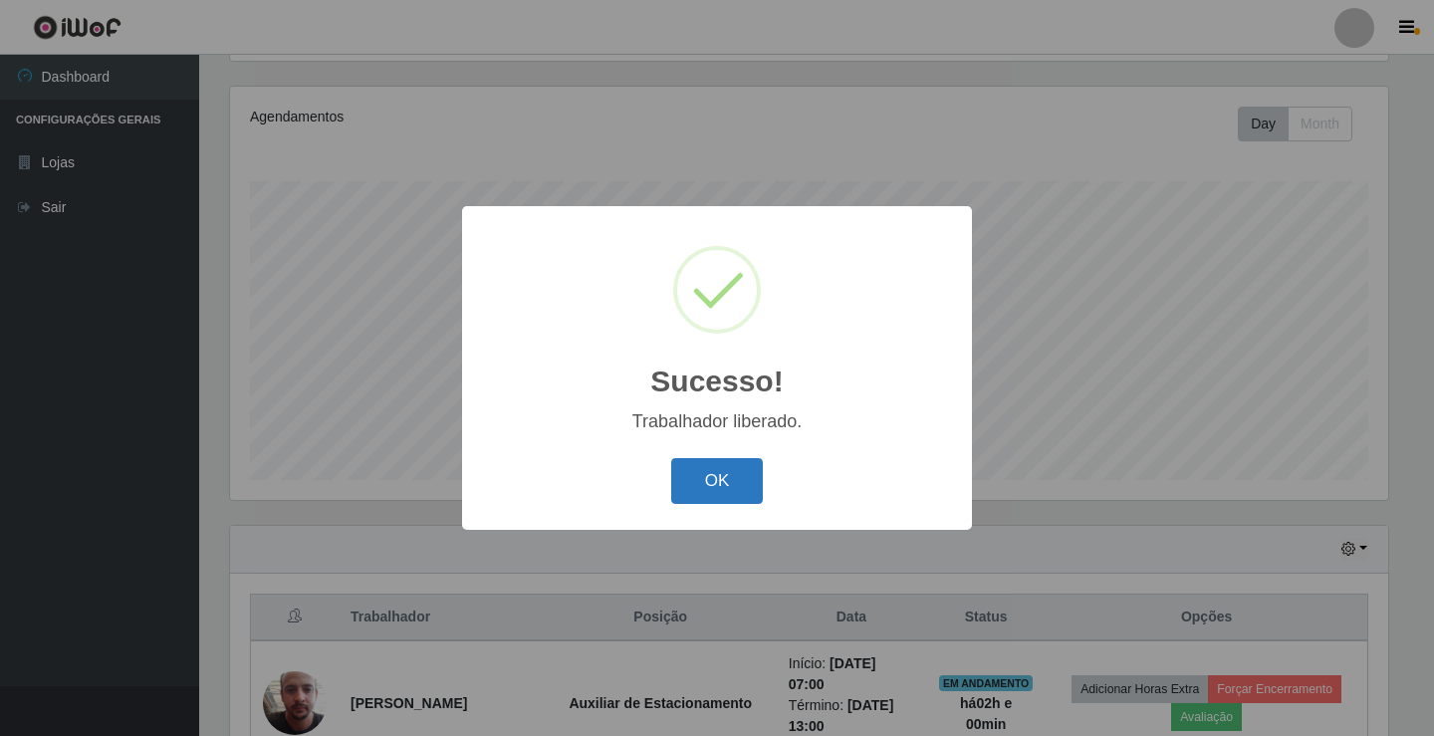
click at [711, 491] on button "OK" at bounding box center [717, 481] width 93 height 47
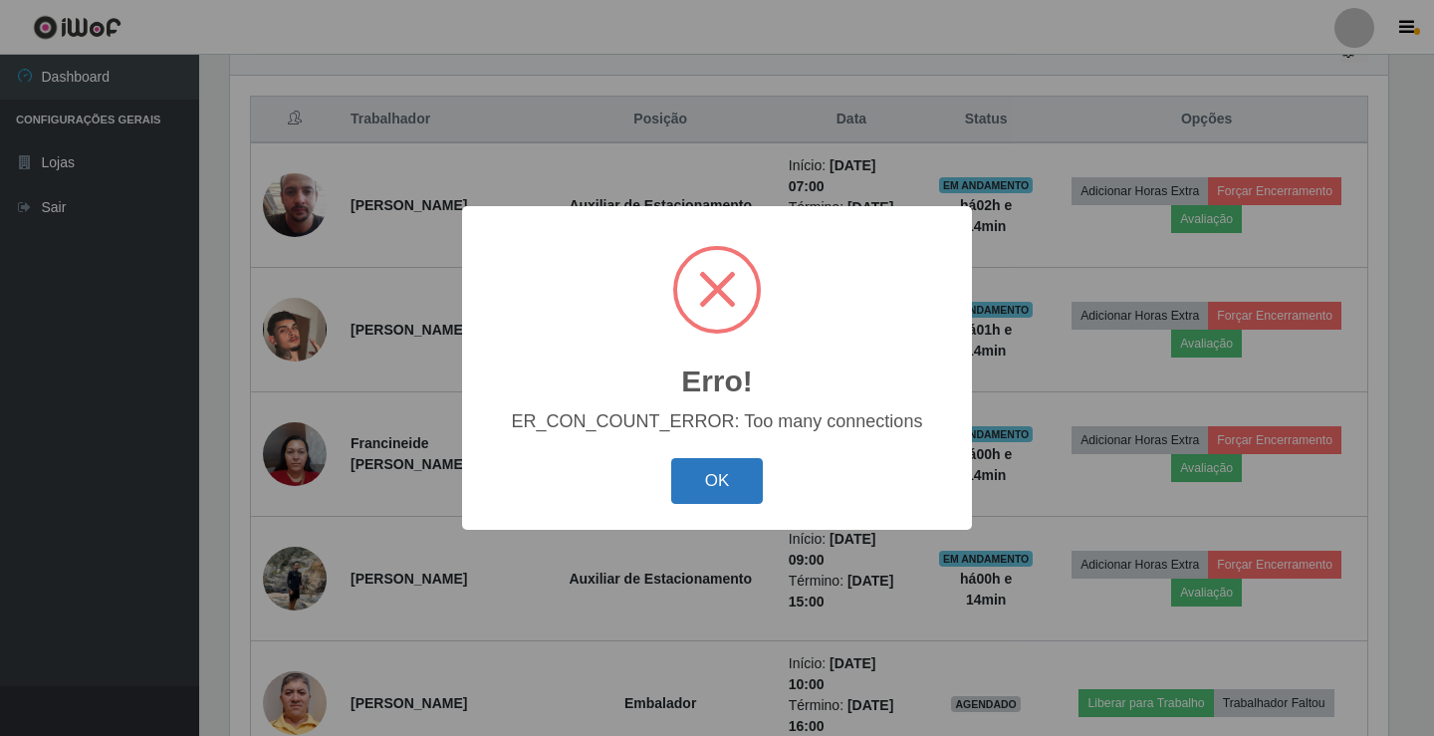
click at [736, 483] on button "OK" at bounding box center [717, 481] width 93 height 47
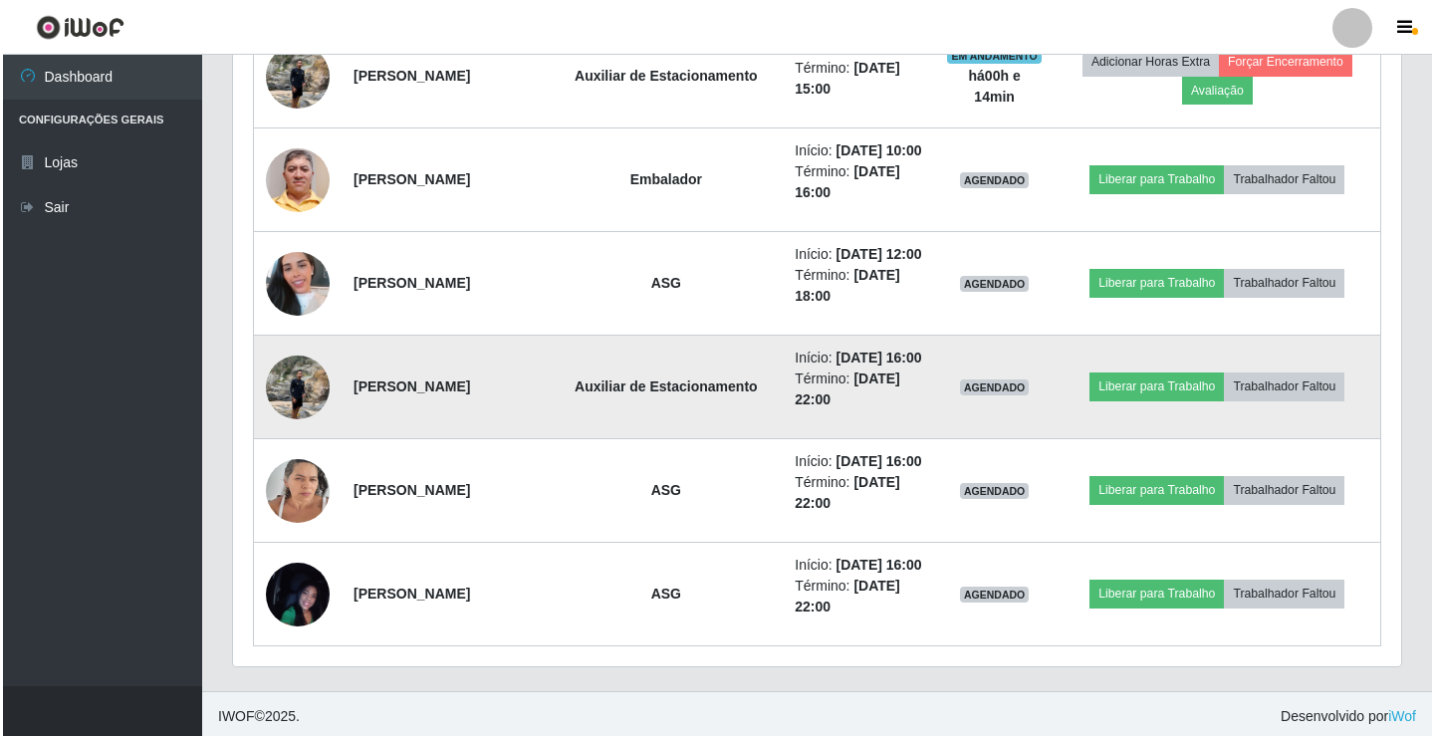
scroll to position [1164, 0]
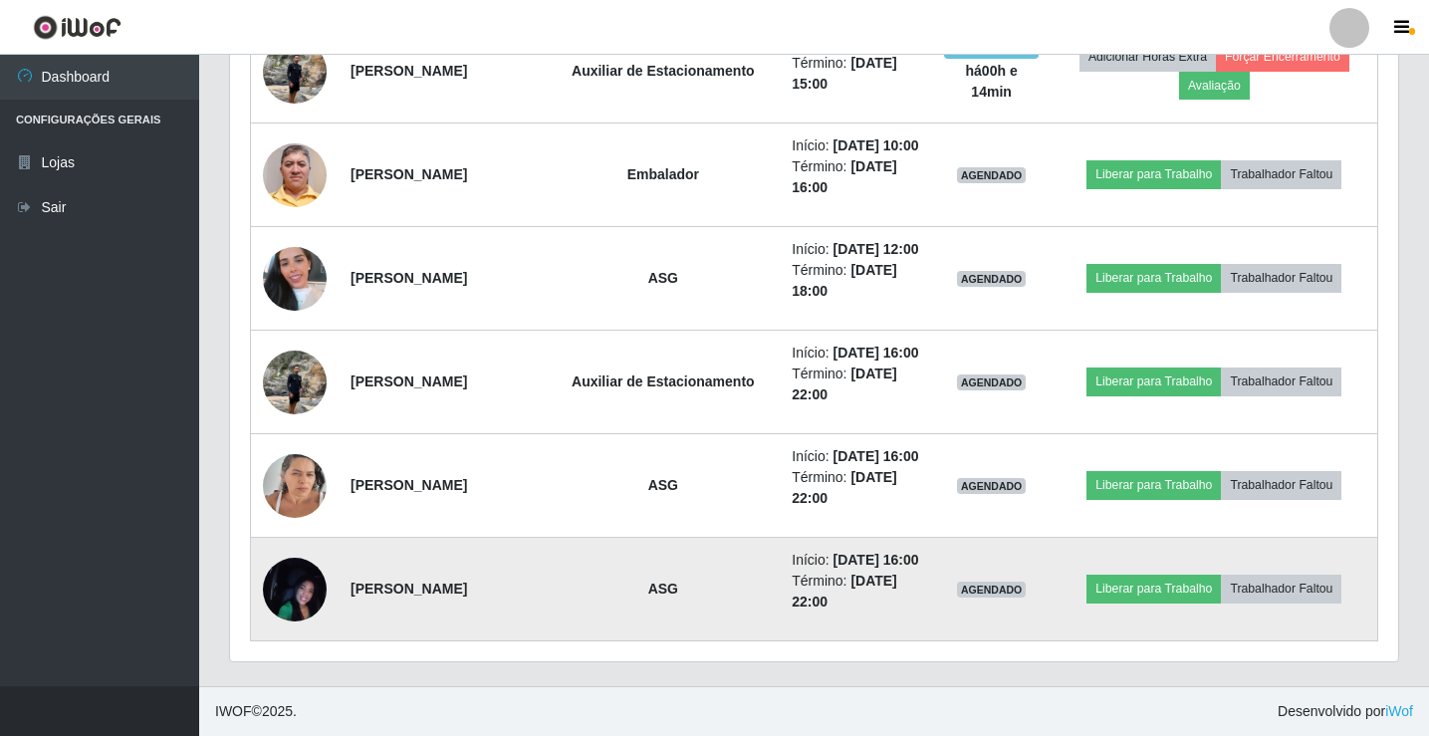
click at [286, 594] on img at bounding box center [295, 588] width 64 height 141
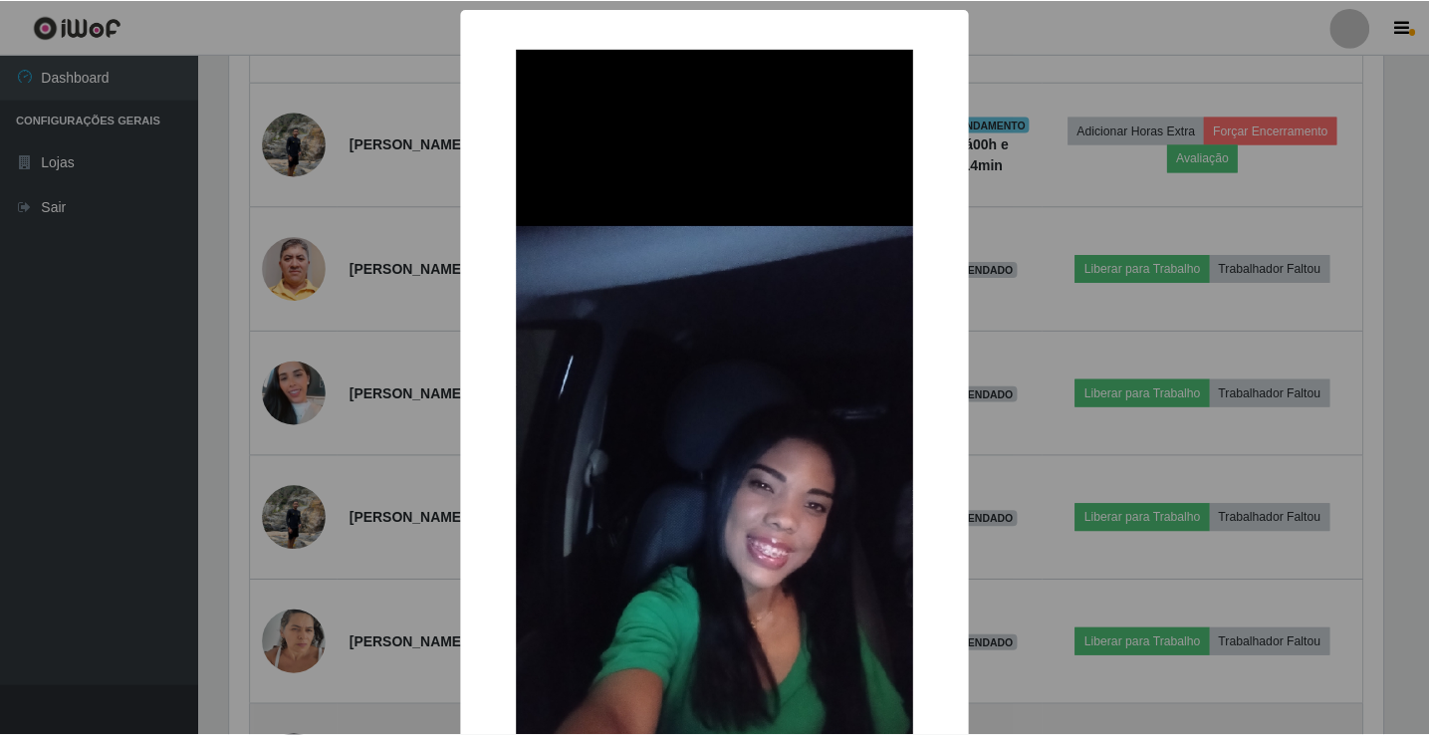
scroll to position [413, 1158]
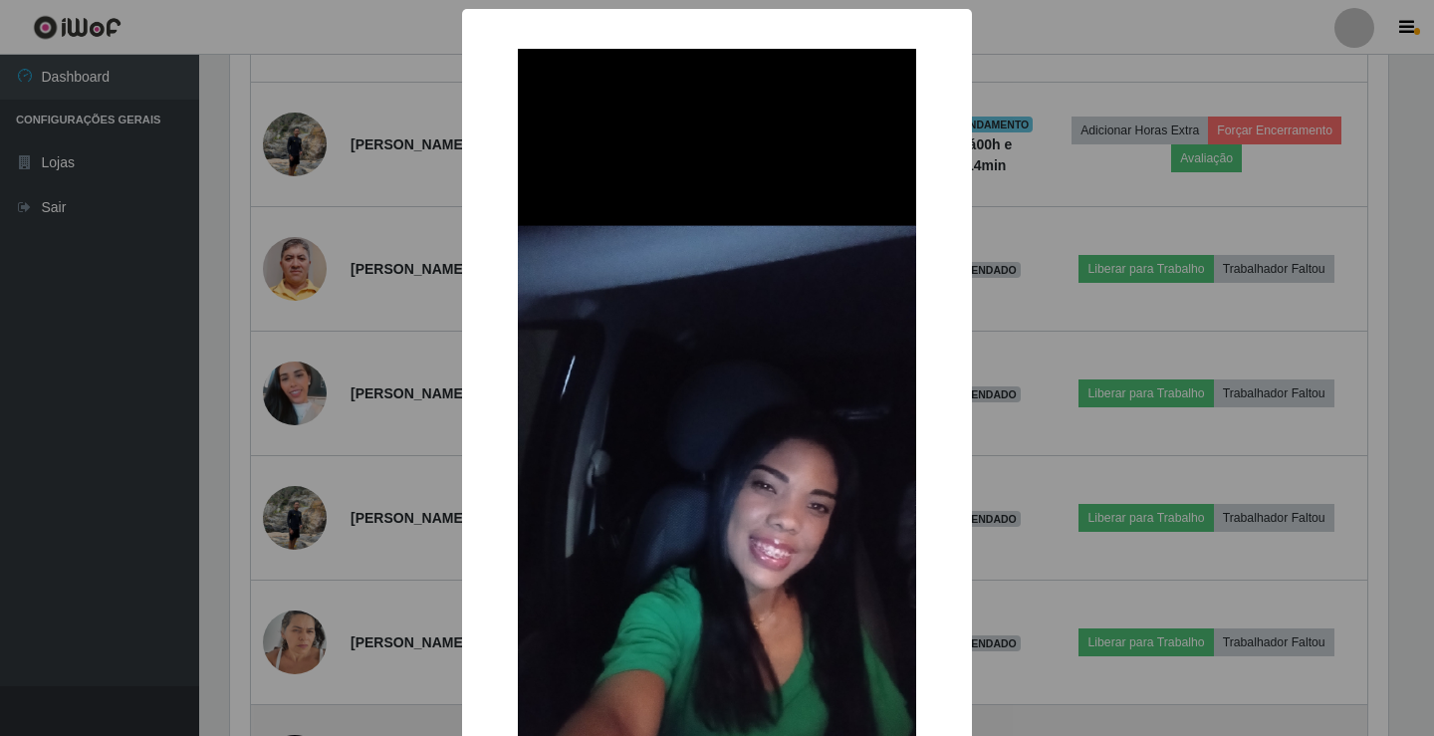
click at [286, 594] on div "× OK Cancel" at bounding box center [717, 368] width 1434 height 736
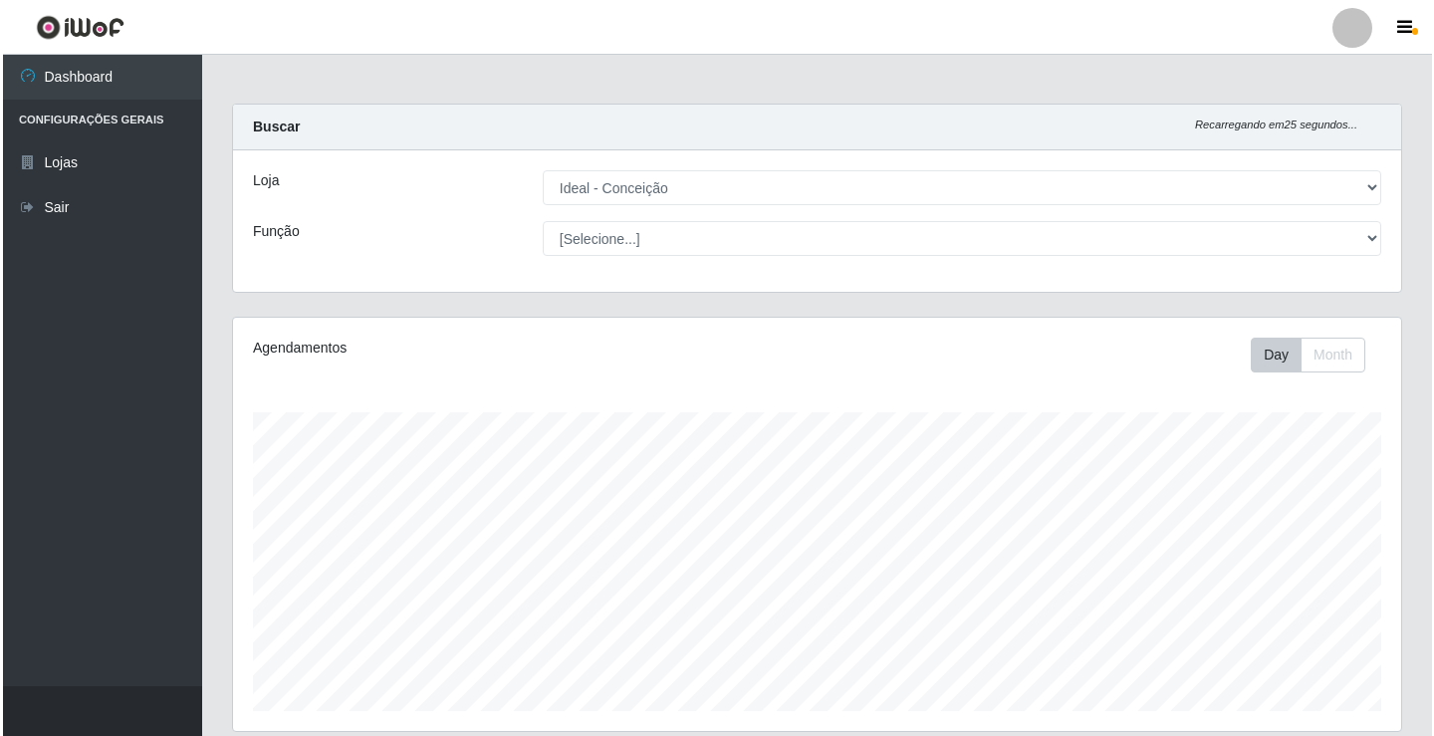
scroll to position [0, 0]
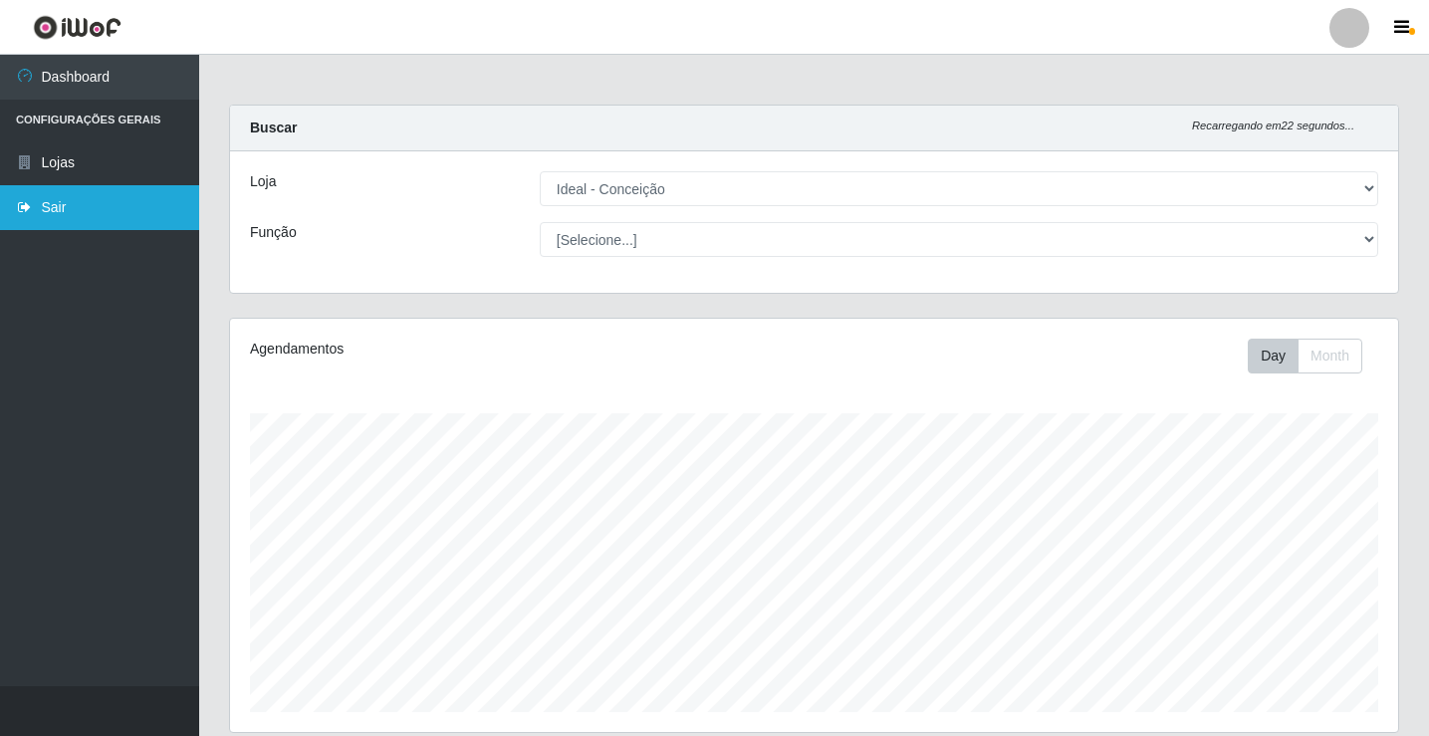
click at [127, 204] on link "Sair" at bounding box center [99, 207] width 199 height 45
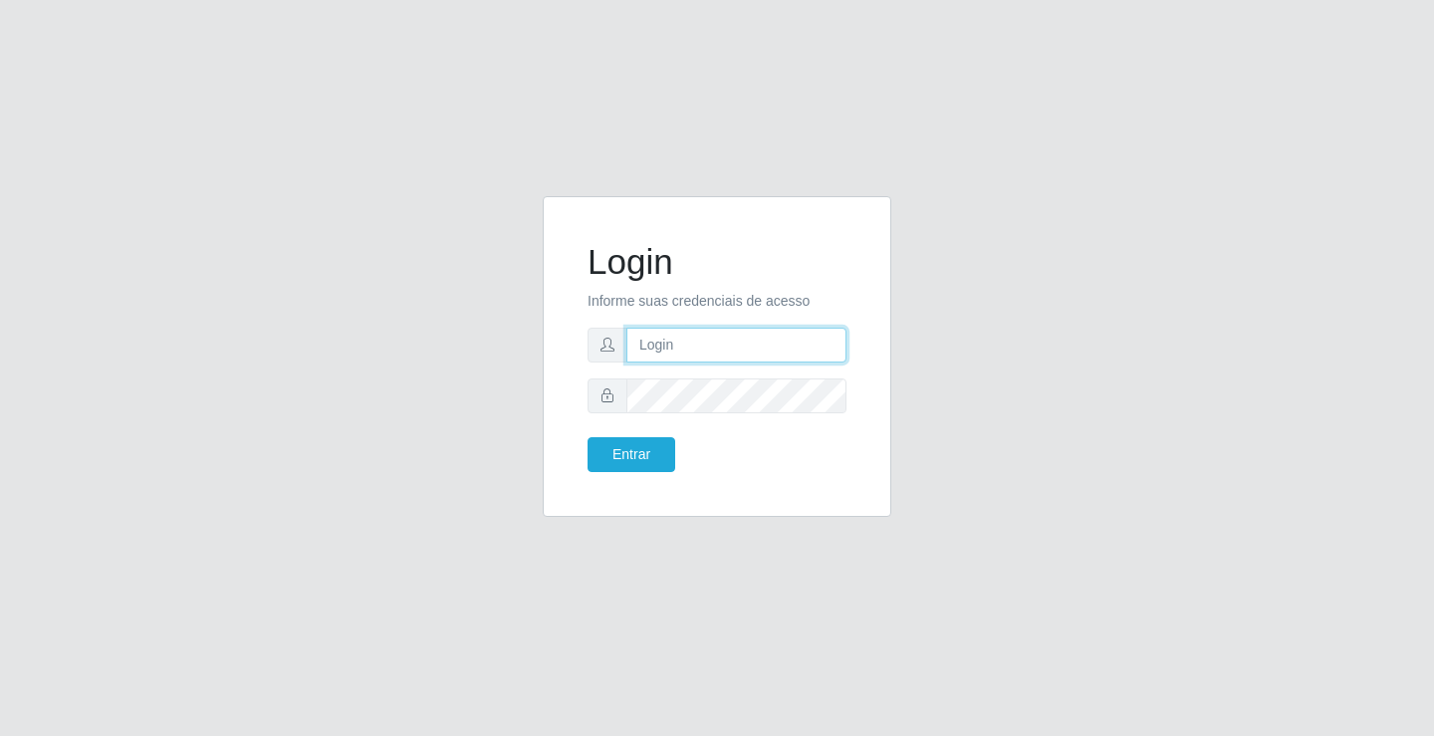
click at [698, 339] on input "text" at bounding box center [736, 345] width 220 height 35
type input "s"
type input "aislan@ideal"
click at [588, 437] on button "Entrar" at bounding box center [632, 454] width 88 height 35
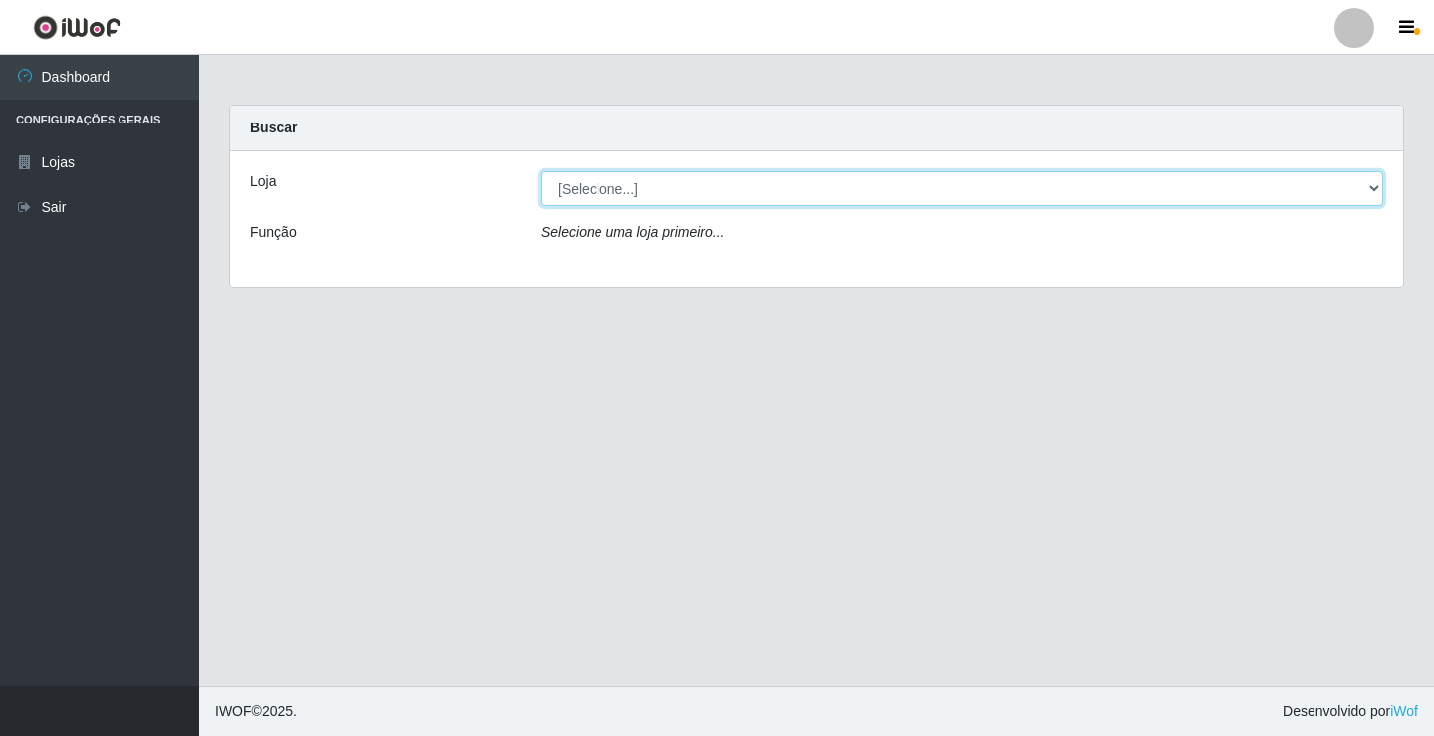
click at [979, 187] on select "[Selecione...] Ideal - Conceição" at bounding box center [962, 188] width 843 height 35
select select "231"
click at [541, 171] on select "[Selecione...] Ideal - Conceição" at bounding box center [962, 188] width 843 height 35
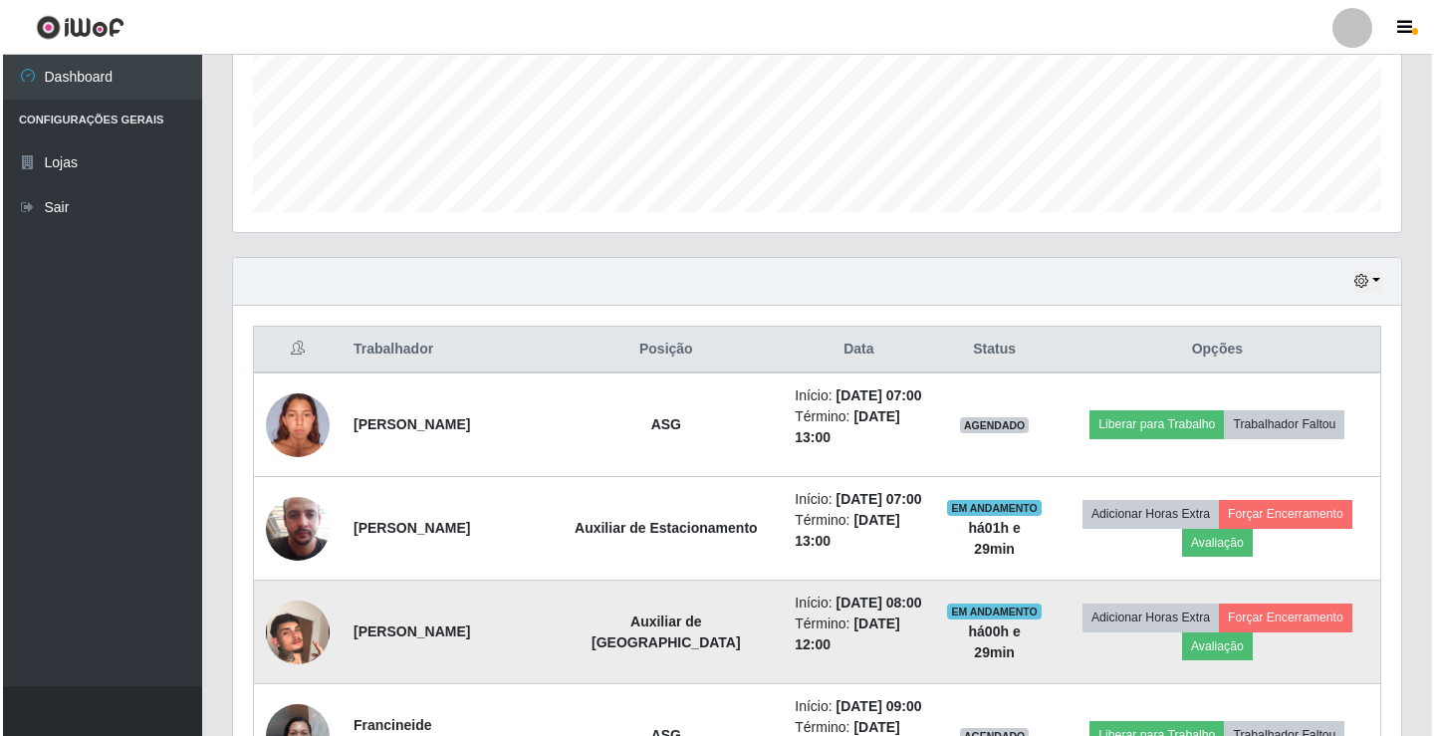
scroll to position [498, 0]
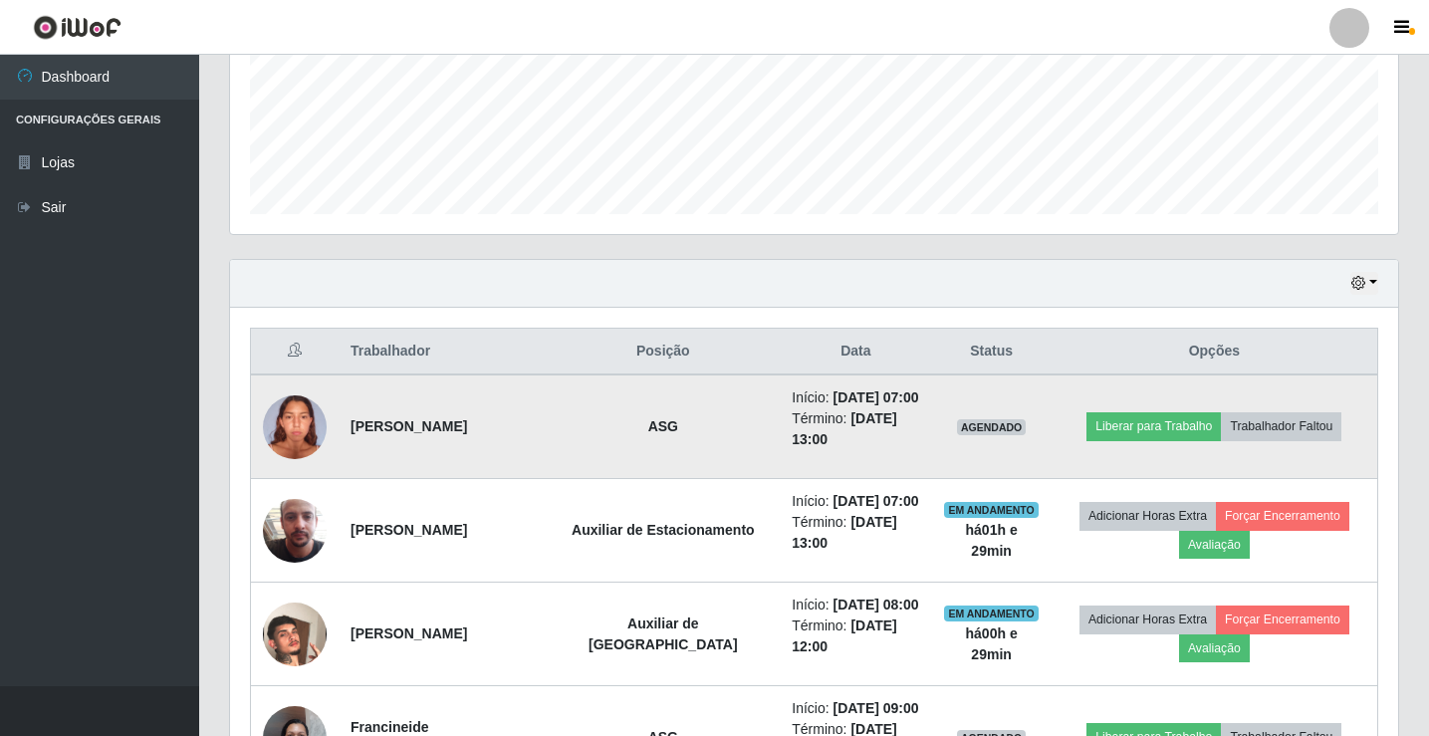
click at [301, 436] on img at bounding box center [295, 426] width 64 height 85
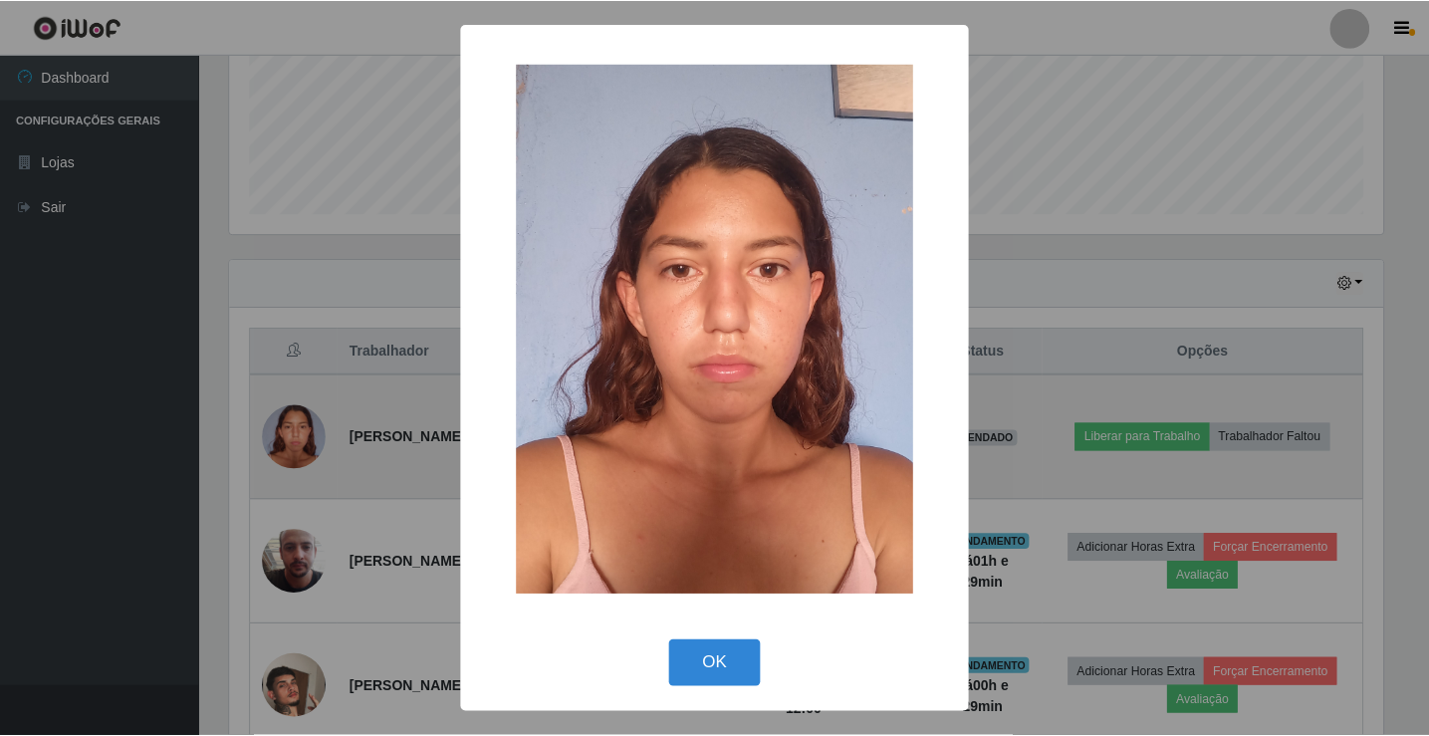
scroll to position [413, 1158]
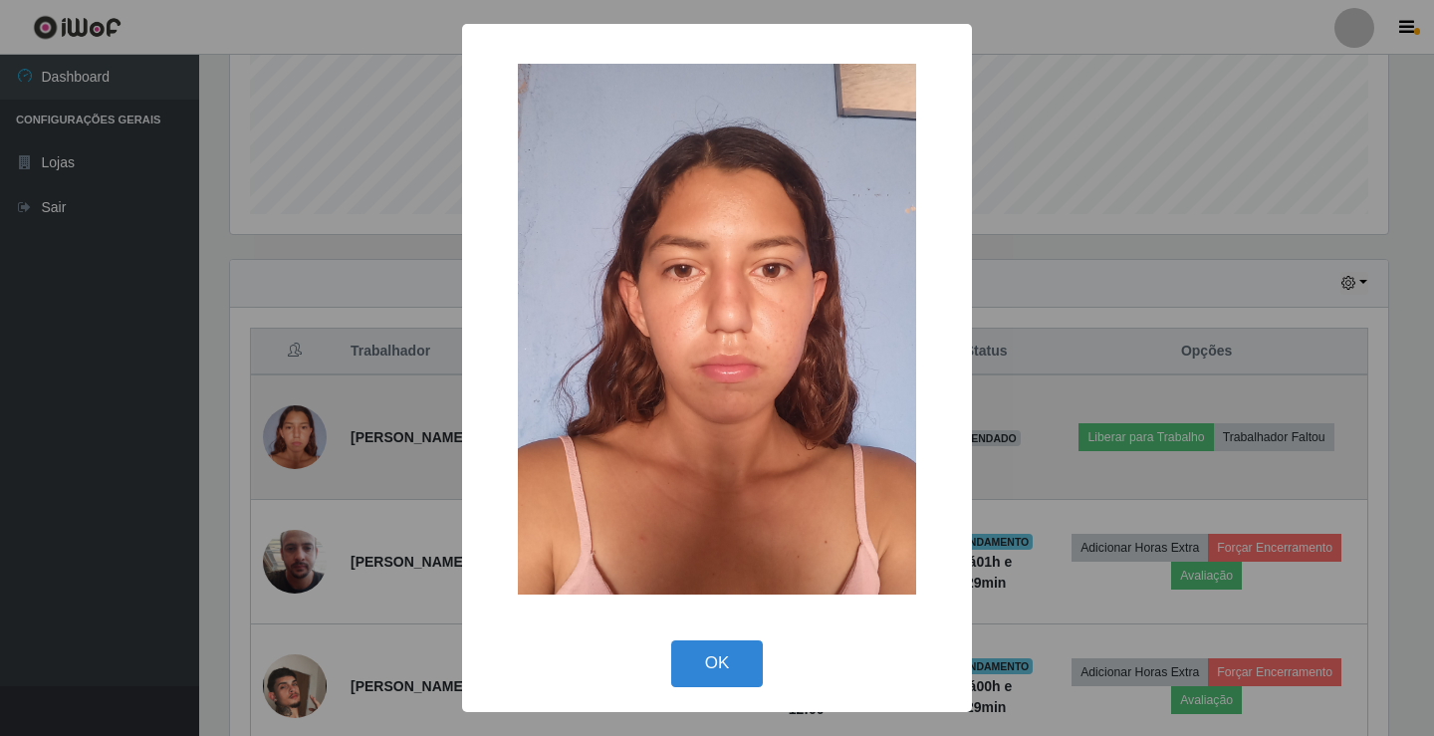
click at [301, 436] on div "× OK Cancel" at bounding box center [717, 368] width 1434 height 736
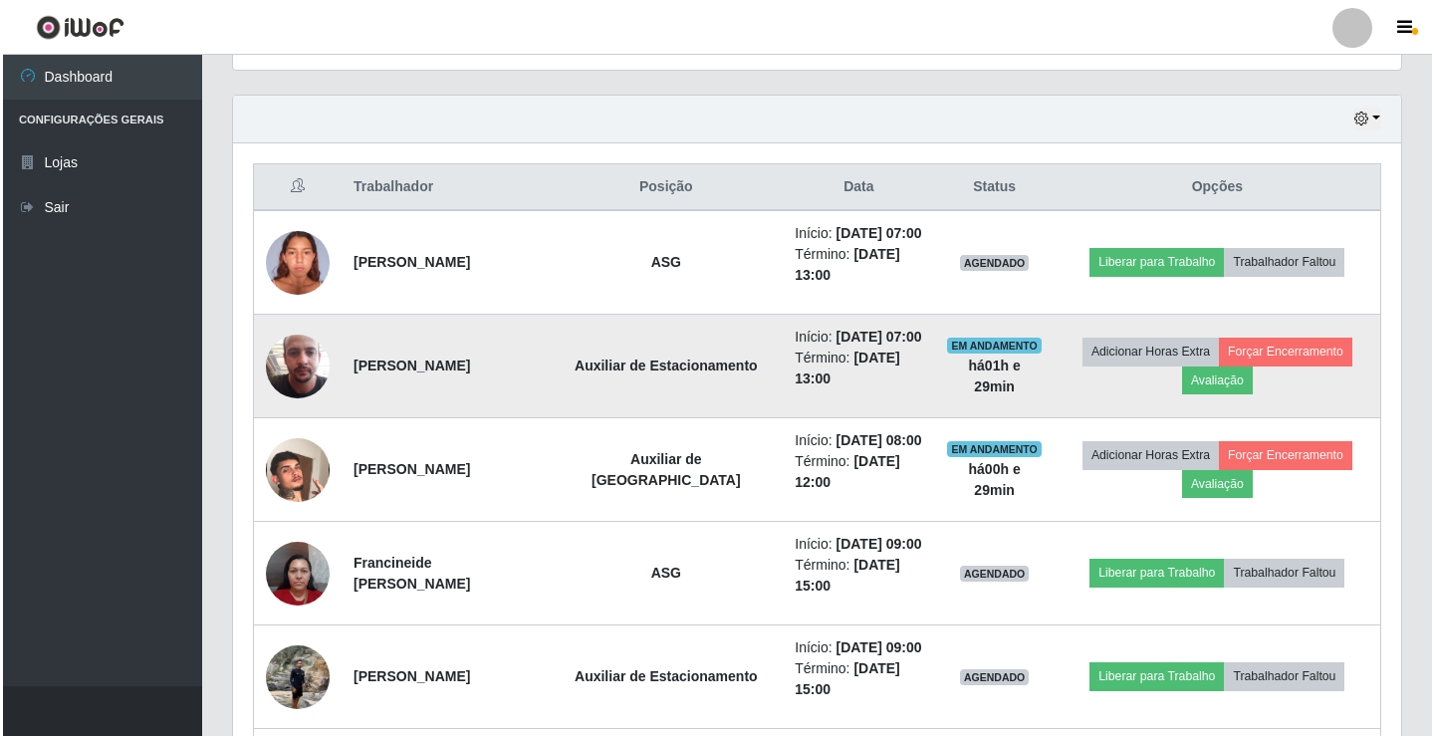
scroll to position [697, 0]
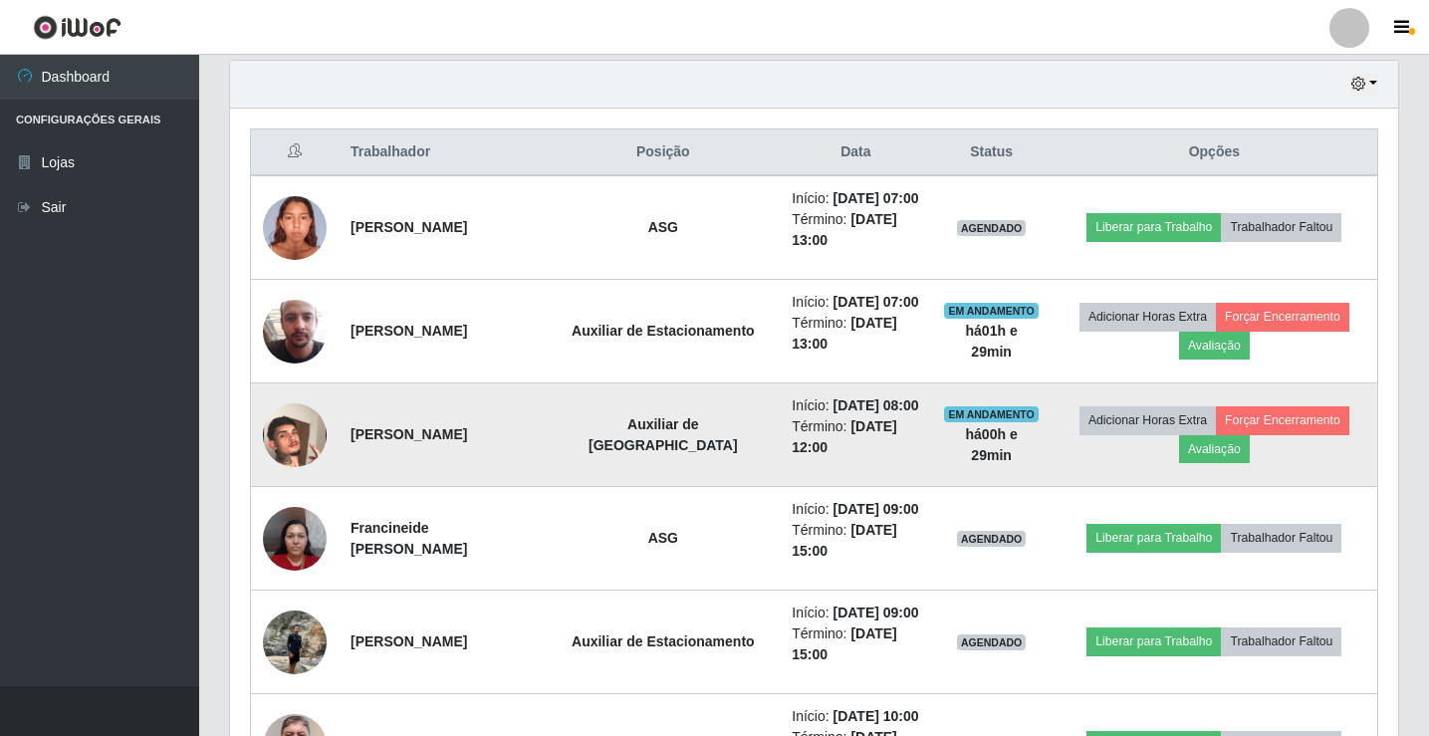
click at [291, 450] on img at bounding box center [295, 435] width 64 height 114
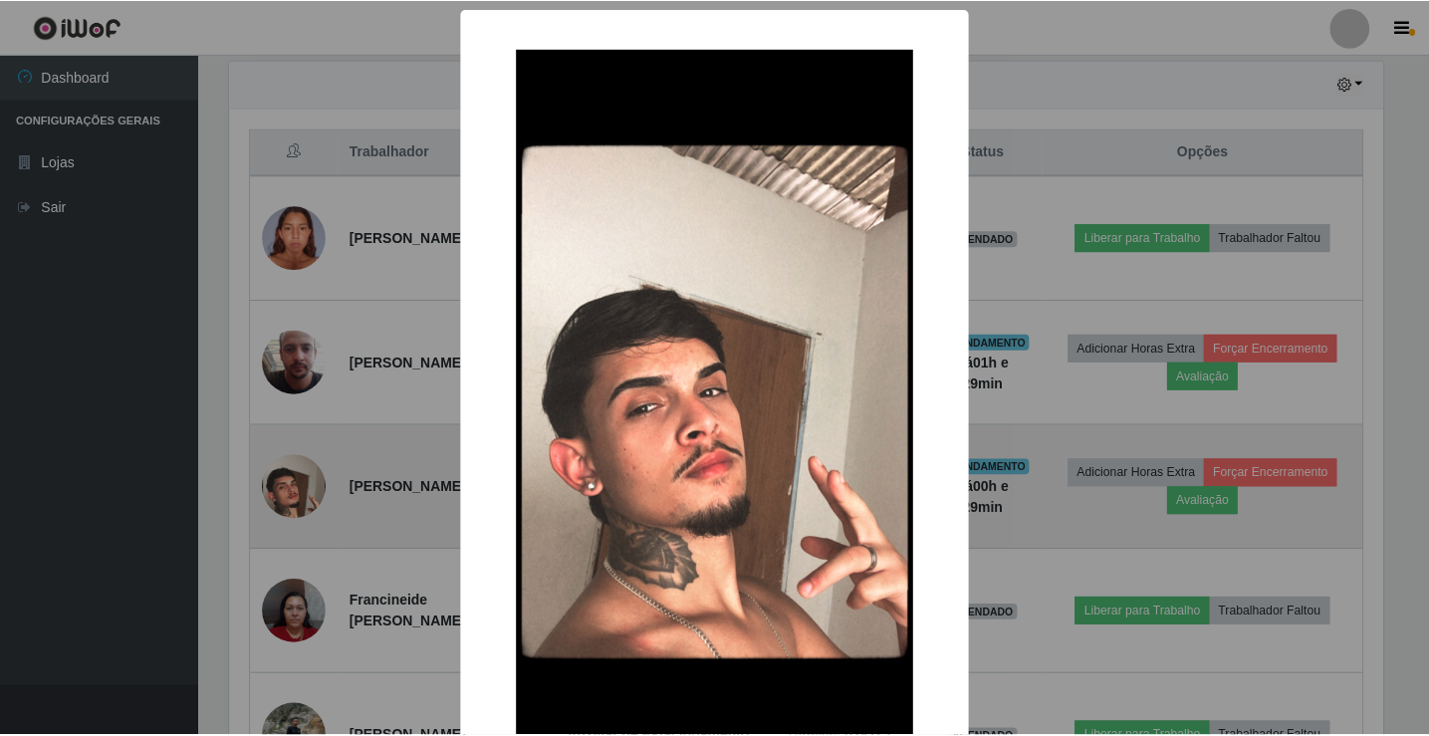
scroll to position [413, 1158]
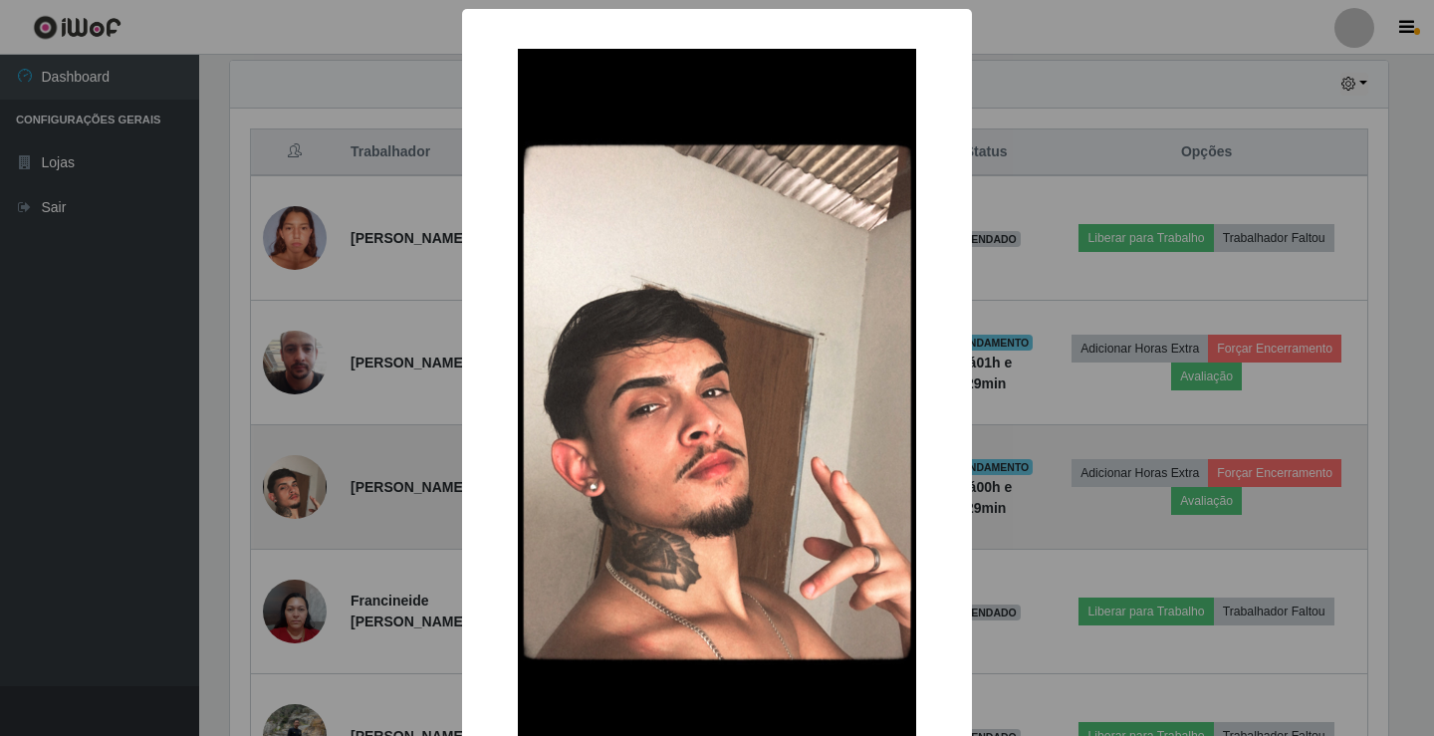
click at [291, 450] on div "× OK Cancel" at bounding box center [717, 368] width 1434 height 736
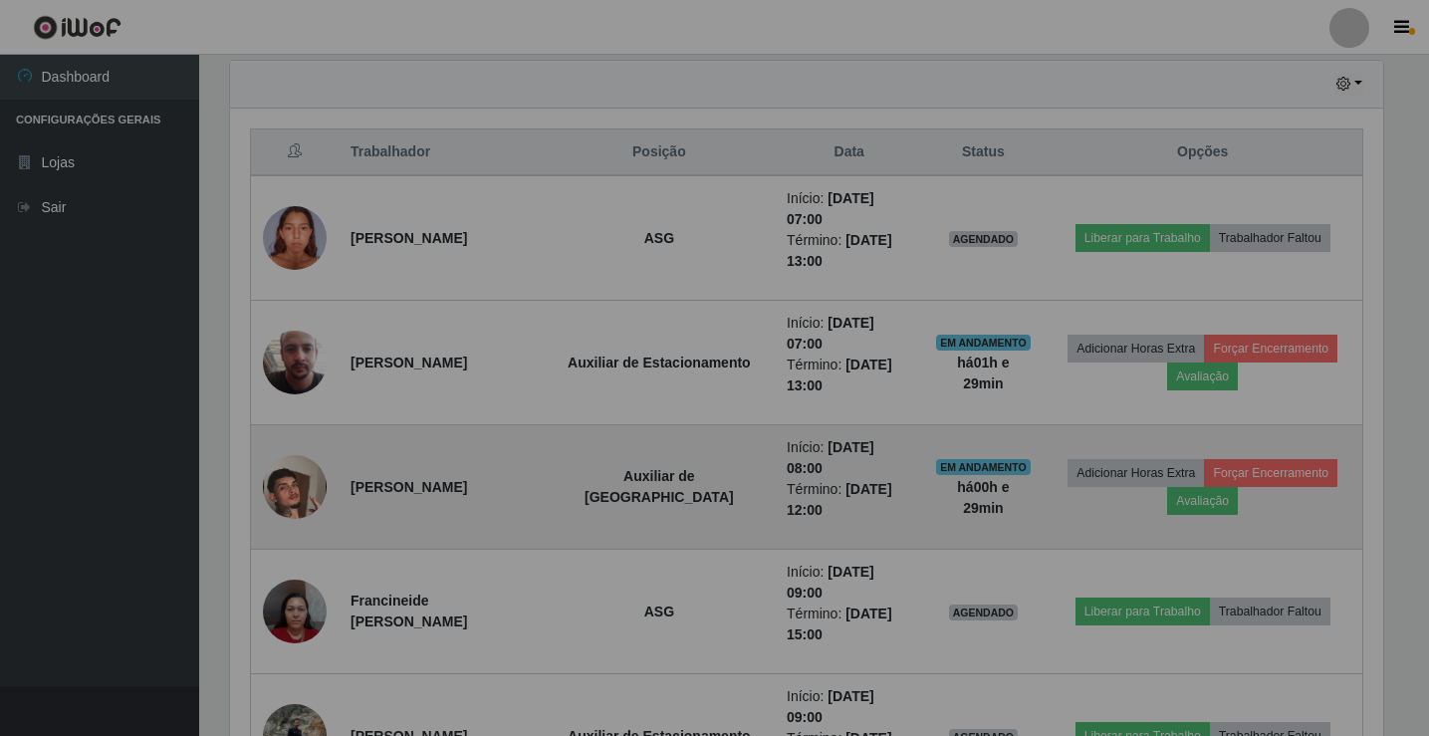
scroll to position [413, 1168]
